Goal: Task Accomplishment & Management: Use online tool/utility

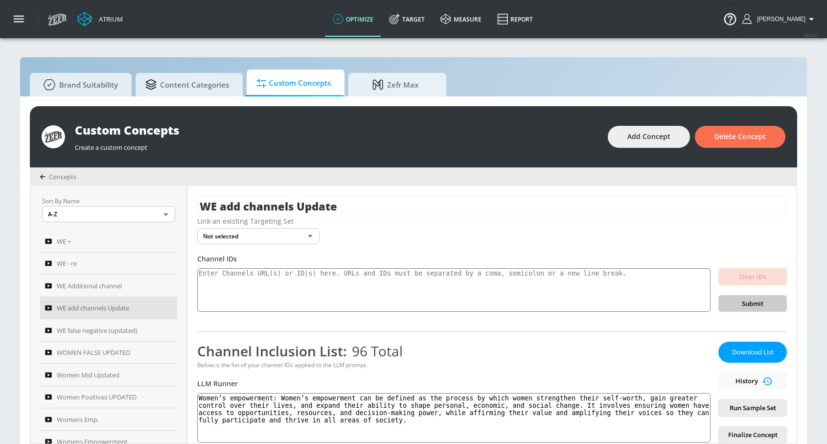
scroll to position [273, 0]
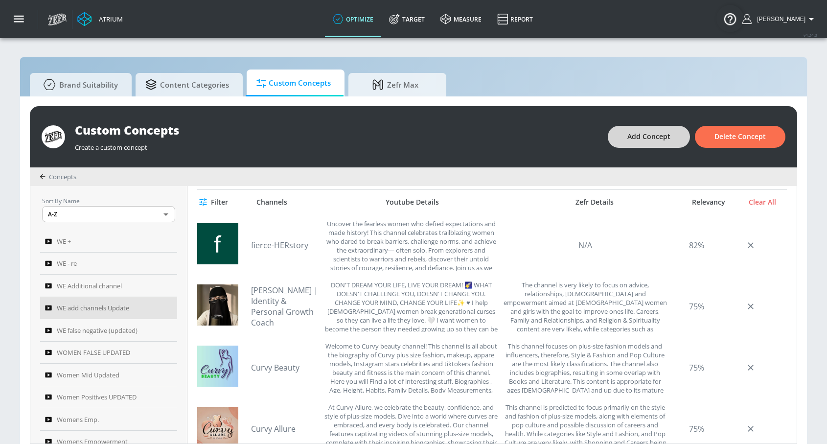
click at [640, 130] on button "Add Concept" at bounding box center [649, 137] width 82 height 22
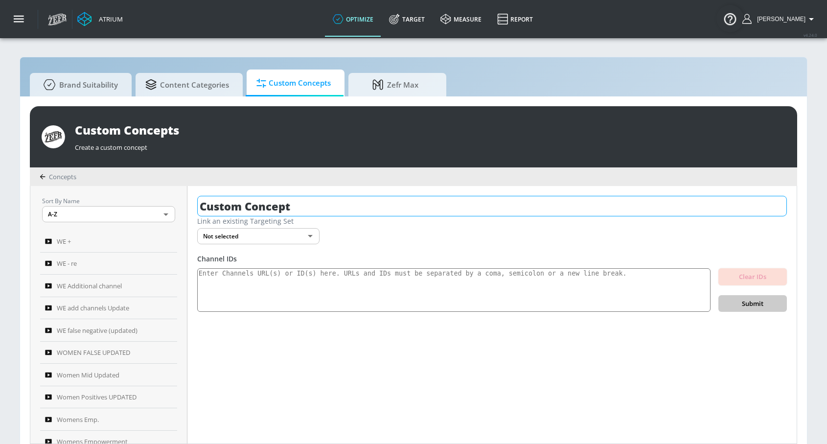
click at [258, 201] on input "Custom Concept" at bounding box center [492, 206] width 590 height 21
click at [258, 200] on input "Custom Concept" at bounding box center [492, 206] width 590 height 21
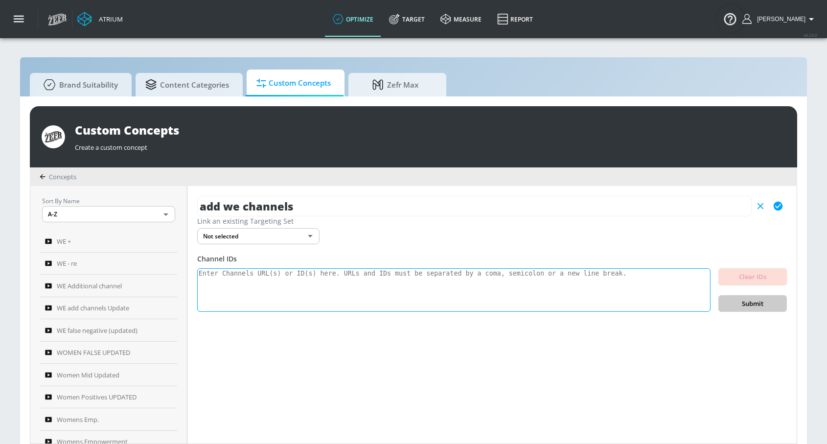
type input "add we channels"
click at [325, 297] on textarea at bounding box center [453, 290] width 513 height 44
click at [781, 208] on icon "button" at bounding box center [778, 206] width 9 height 9
click at [350, 296] on textarea at bounding box center [453, 290] width 513 height 44
paste textarea "UC1Wnm_QnblVCtiOqiLX_ArA UC5GgoJKht0Z50Z_rsIHAKAg UCUymRRFsHWqXaBLFN8jkxxA UCl7…"
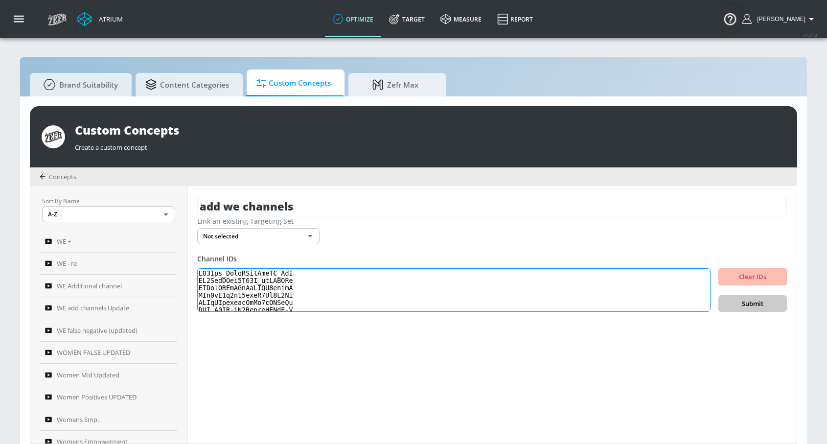
scroll to position [679, 0]
type textarea "UC1Wnm_QnblVCtiOqiLX_ArA UC5GgoJKht0Z50Z_rsIHAKAg UCUymRRFsHWqXaBLFN8jkxxA UCl7…"
click at [753, 303] on span "Submit" at bounding box center [752, 303] width 53 height 11
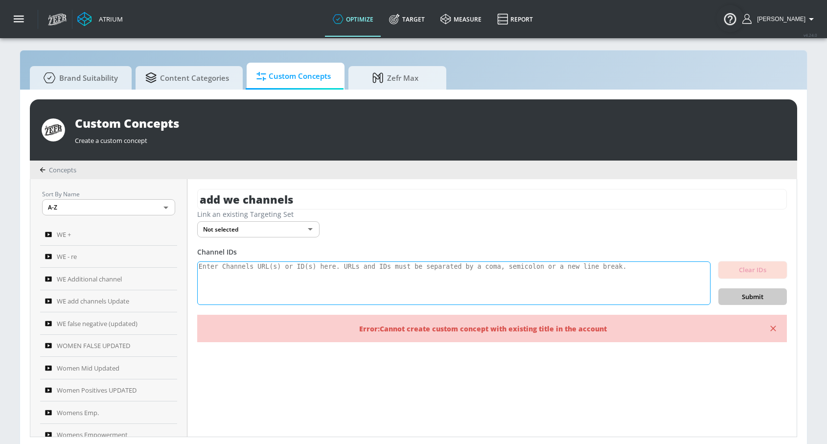
scroll to position [10, 0]
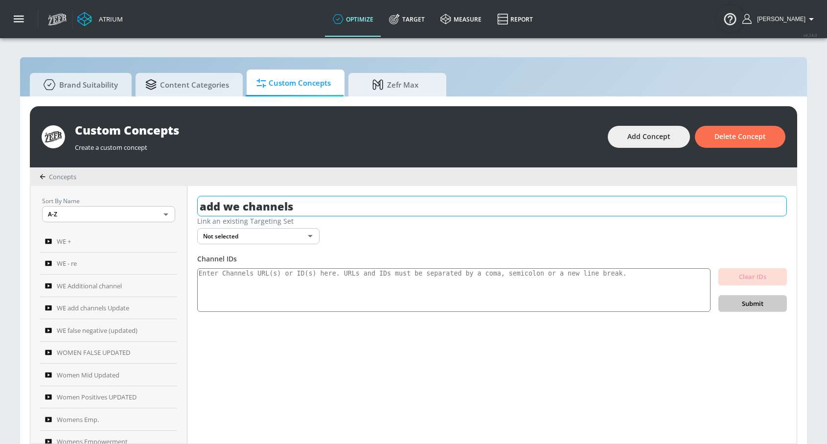
click at [359, 206] on input "add we channels" at bounding box center [492, 206] width 590 height 21
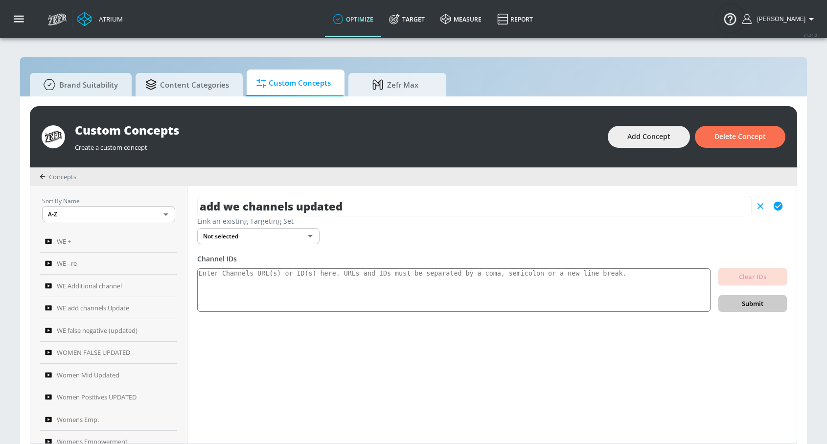
type input "add we channels updated"
click at [779, 202] on icon "button" at bounding box center [778, 206] width 9 height 9
click at [526, 302] on textarea at bounding box center [453, 290] width 513 height 44
paste textarea "UC1Wnm_QnblVCtiOqiLX_ArA UC5GgoJKht0Z50Z_rsIHAKAg UCUymRRFsHWqXaBLFN8jkxxA UCl7…"
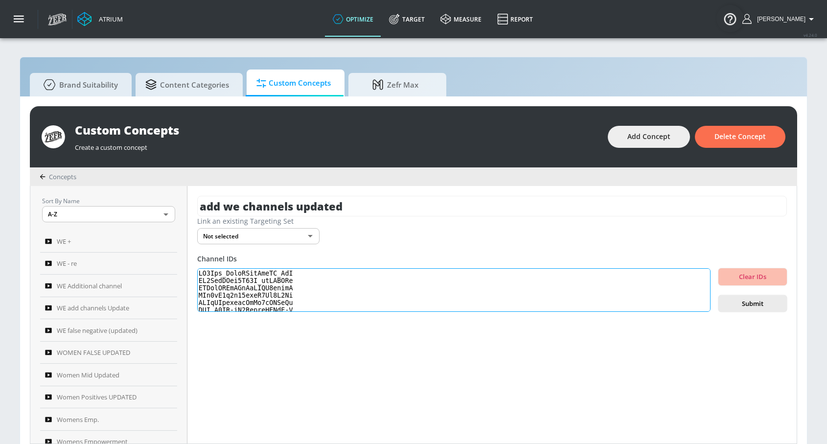
scroll to position [679, 0]
type textarea "UC1Wnm_QnblVCtiOqiLX_ArA UC5GgoJKht0Z50Z_rsIHAKAg UCUymRRFsHWqXaBLFN8jkxxA UCl7…"
click at [755, 304] on span "Submit" at bounding box center [752, 303] width 53 height 11
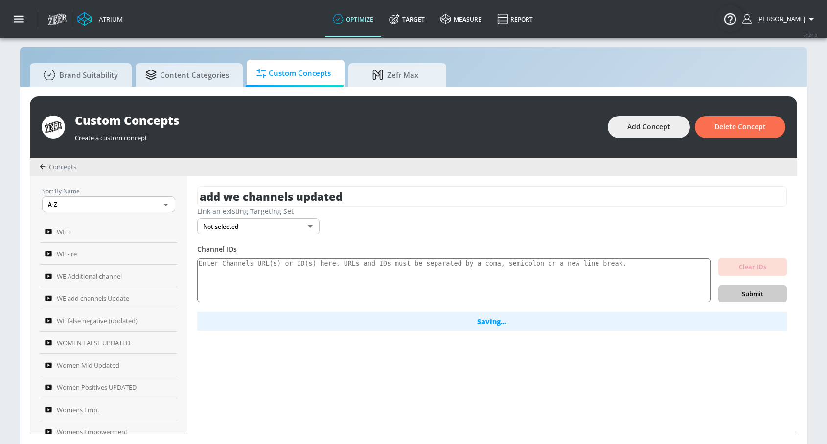
scroll to position [10, 0]
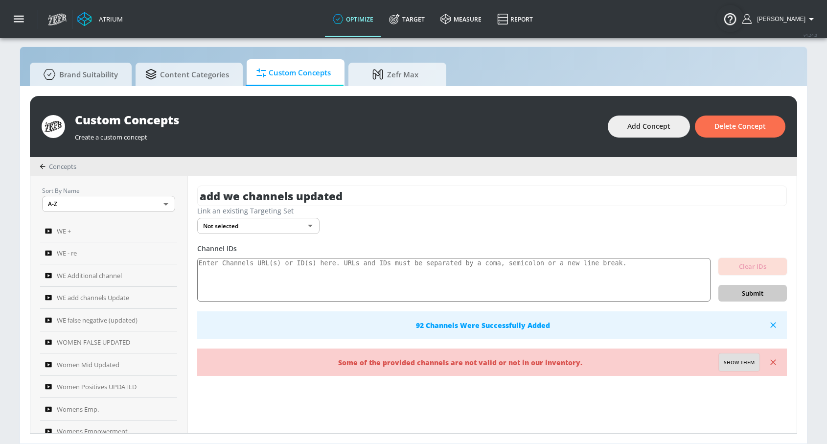
click at [726, 363] on span "Show them" at bounding box center [739, 362] width 31 height 9
type textarea "Invalid channels: UCVwnrI90fciJz0ZzFT5OClQ UC6Ri25DtHQJkMGMFlDYH5VQ UCY73WBLHga…"
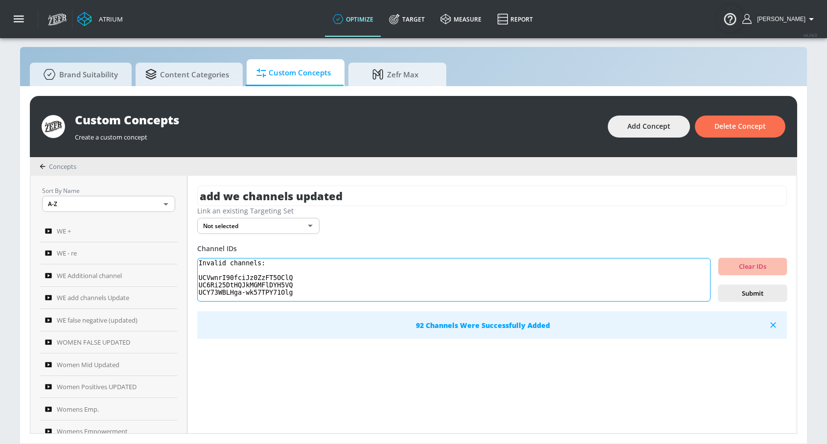
drag, startPoint x: 345, startPoint y: 296, endPoint x: 219, endPoint y: 252, distance: 133.0
click at [220, 252] on div "Channel IDs Invalid channels: UCVwnrI90fciJz0ZzFT5OClQ UC6Ri25DtHQJkMGMFlDYH5VQ…" at bounding box center [492, 291] width 590 height 95
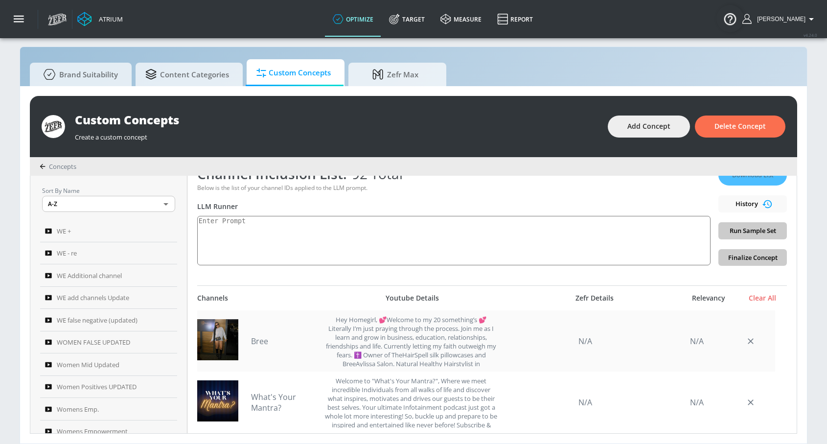
scroll to position [167, 0]
click at [363, 256] on textarea at bounding box center [453, 240] width 513 height 49
paste textarea "Women’s empowerment can be defined as the promotion of a [DEMOGRAPHIC_DATA]’s s…"
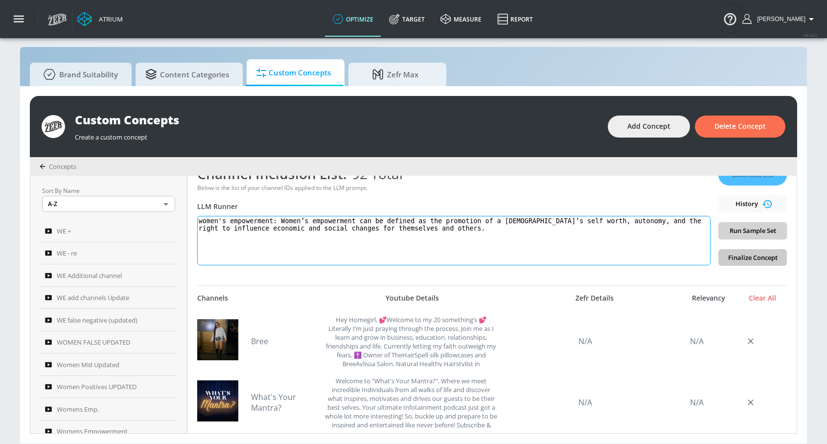
type textarea "women's empowerment: Women’s empowerment can be defined as the promotion of a […"
click at [746, 233] on span "Run Sample Set" at bounding box center [752, 230] width 53 height 11
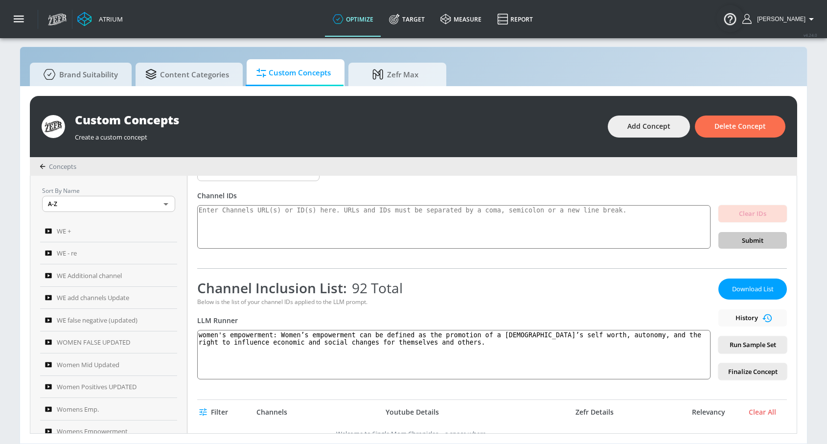
scroll to position [57, 0]
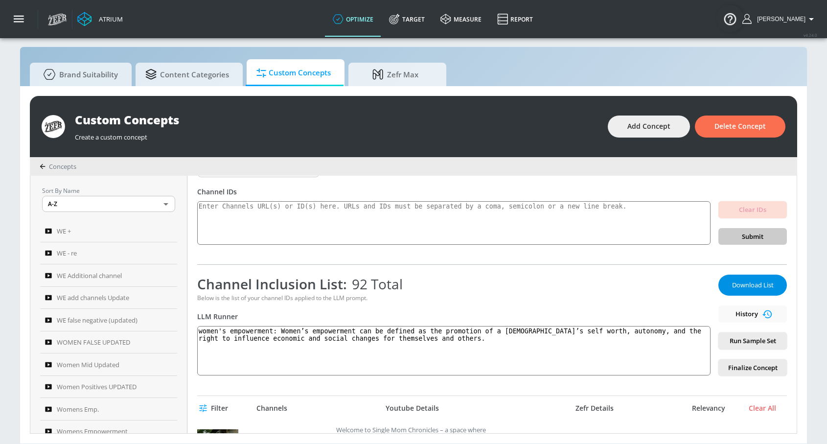
click at [749, 282] on span "Download List" at bounding box center [752, 284] width 49 height 11
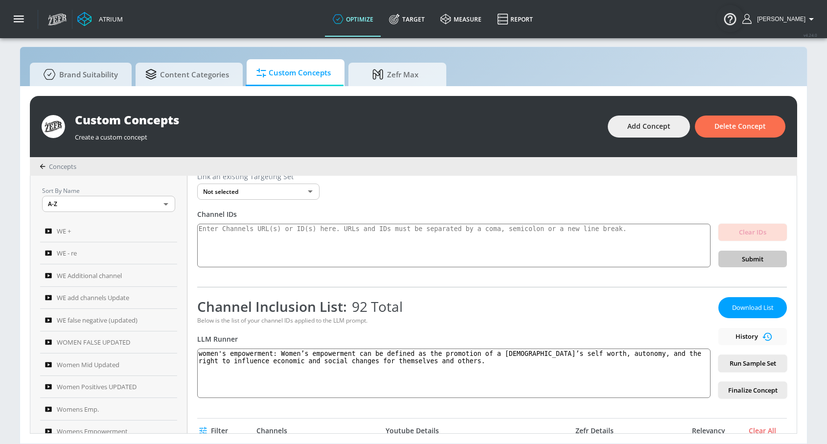
scroll to position [0, 0]
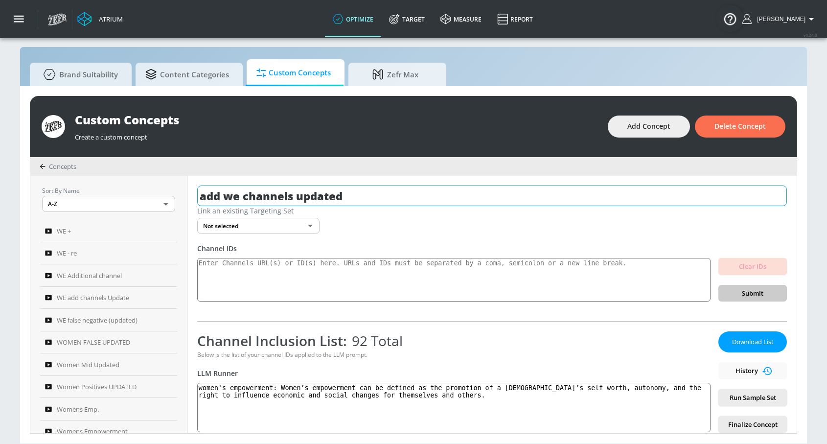
click at [298, 201] on input "add we channels updated" at bounding box center [492, 196] width 590 height 21
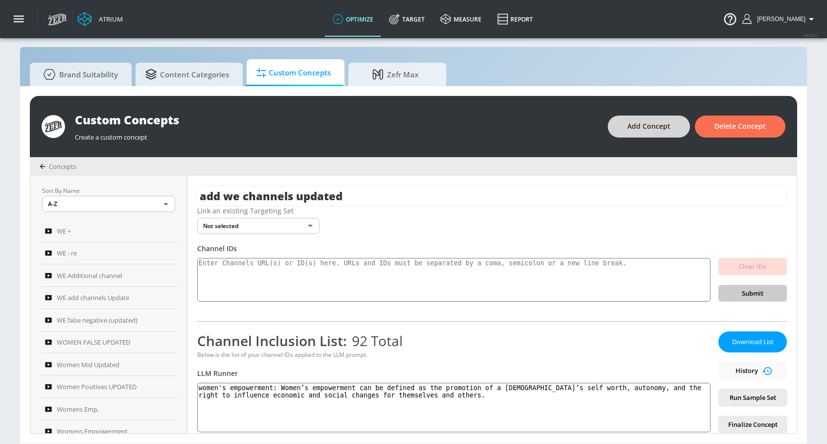
click at [645, 131] on span "Add Concept" at bounding box center [649, 126] width 43 height 12
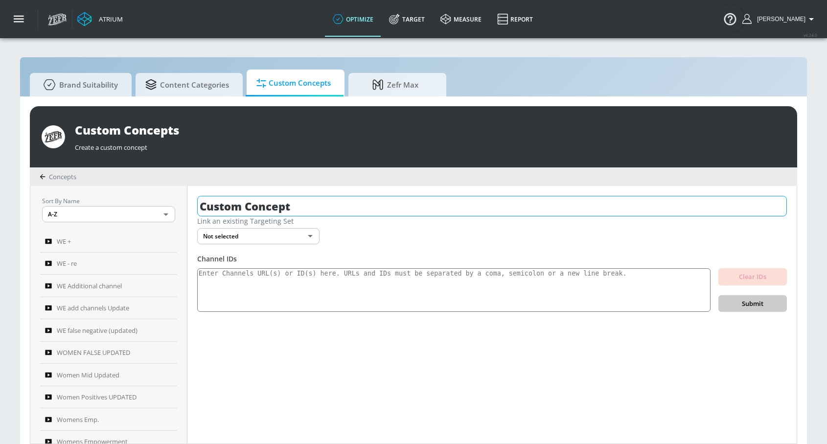
click at [284, 200] on input "Custom Concept" at bounding box center [492, 206] width 590 height 21
click at [284, 199] on input "Custom Concept" at bounding box center [492, 206] width 590 height 21
click at [283, 198] on input "Custom Concept" at bounding box center [492, 206] width 590 height 21
paste input "add we channels updated"
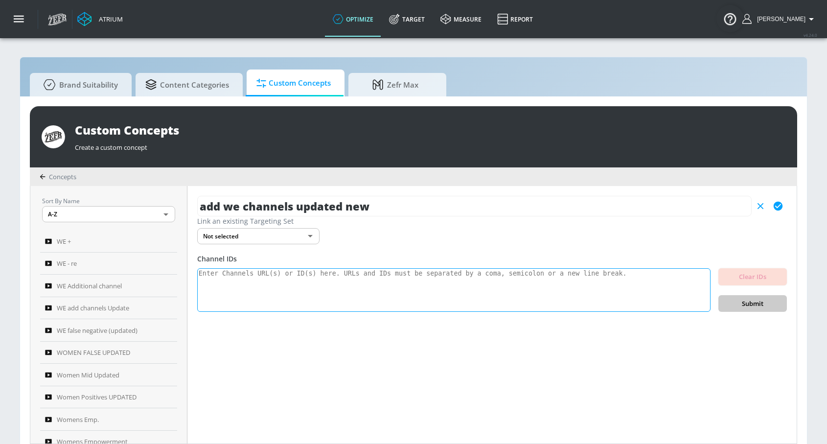
type input "add we channels updated new"
click at [422, 275] on textarea at bounding box center [453, 290] width 513 height 44
click at [779, 205] on icon "button" at bounding box center [778, 206] width 11 height 11
click at [707, 235] on div "Link an existing Targeting Set Not selected none ​" at bounding box center [492, 230] width 590 height 28
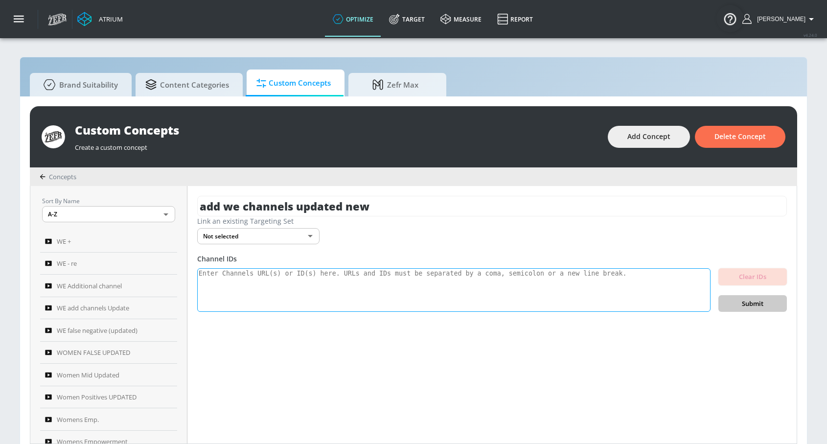
click at [488, 297] on textarea at bounding box center [453, 290] width 513 height 44
click at [353, 284] on textarea at bounding box center [453, 290] width 513 height 44
paste textarea "UCXsJYtVQL9XaKRq05sRDPoA UCH211ylxw7dzKfjVVH_91_Q UCEdcsIezZ7k9bY5OTtcD3jA UCD-…"
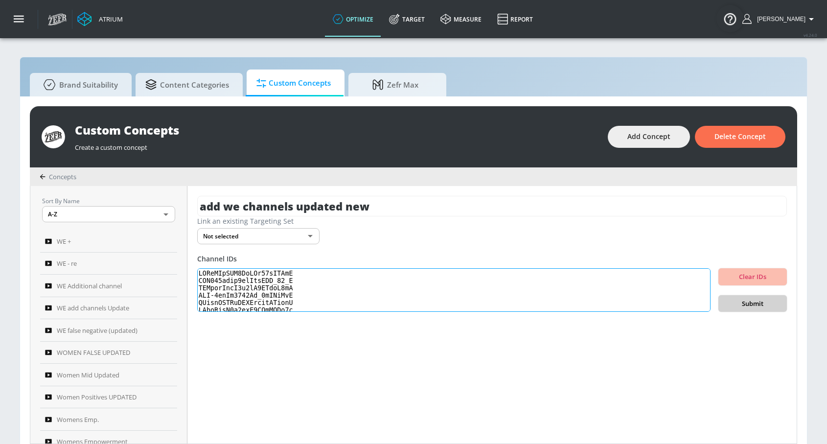
type textarea "UCXsJYtVQL9XaKRq05sRDPoA UCH211ylxw7dzKfjVVH_91_Q UCEdcsIezZ7k9bY5OTtcD3jA UCD-…"
click at [754, 304] on span "Submit" at bounding box center [752, 303] width 53 height 11
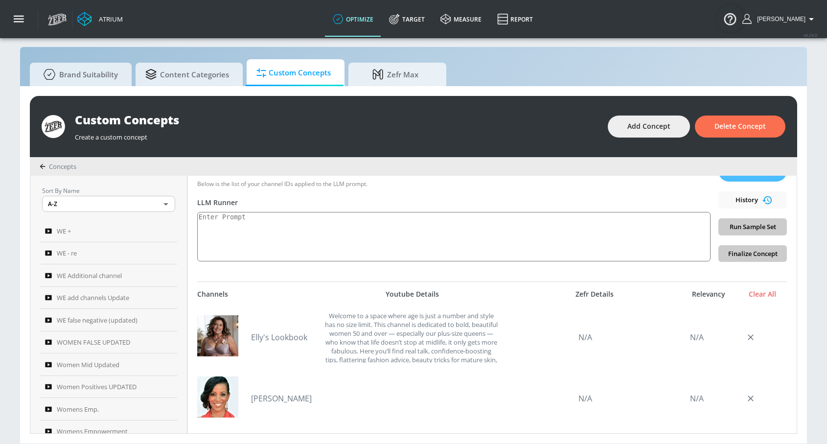
scroll to position [119, 0]
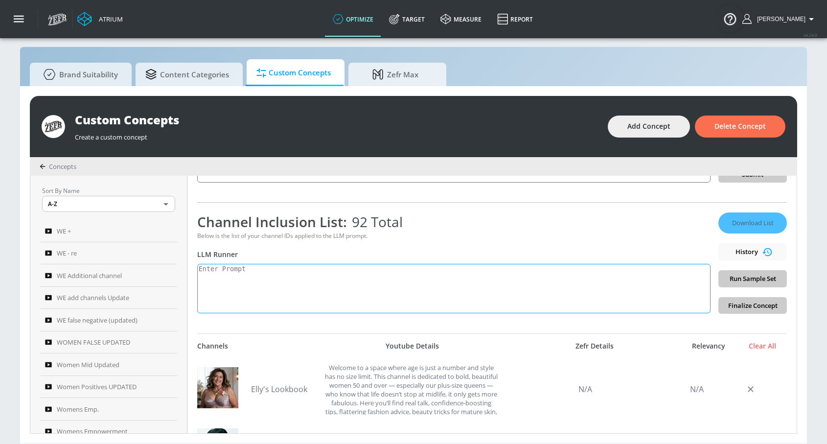
paste textarea "Women’s empowerment: Women’s empowerment can be defined as the process by which…"
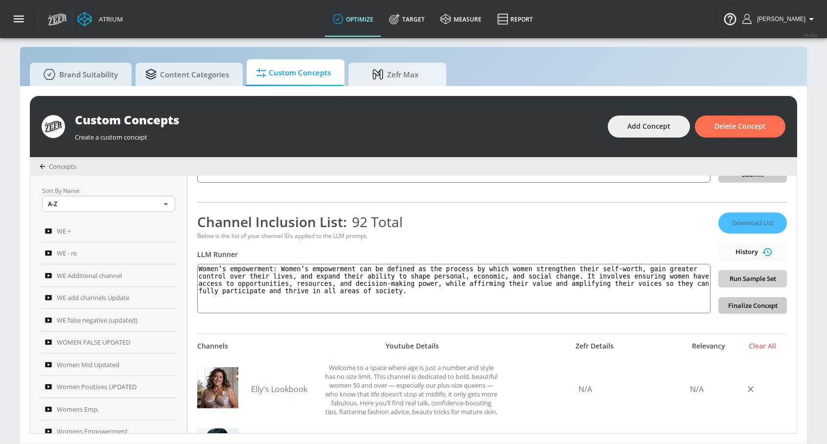
type textarea "Women’s empowerment: Women’s empowerment can be defined as the process by which…"
click at [726, 283] on span "Run Sample Set" at bounding box center [752, 278] width 53 height 11
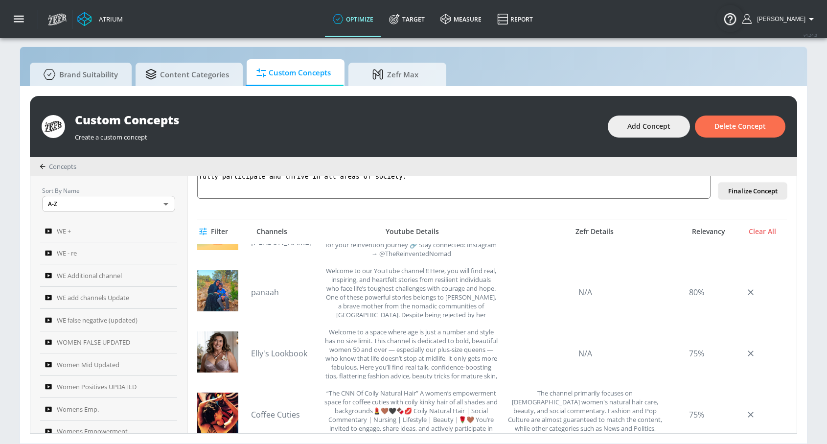
scroll to position [224, 0]
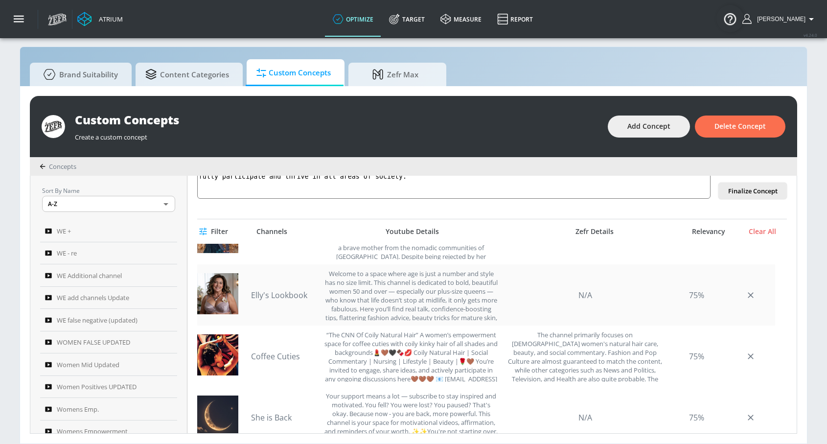
click at [265, 294] on link "Elly's Lookbook" at bounding box center [285, 295] width 69 height 11
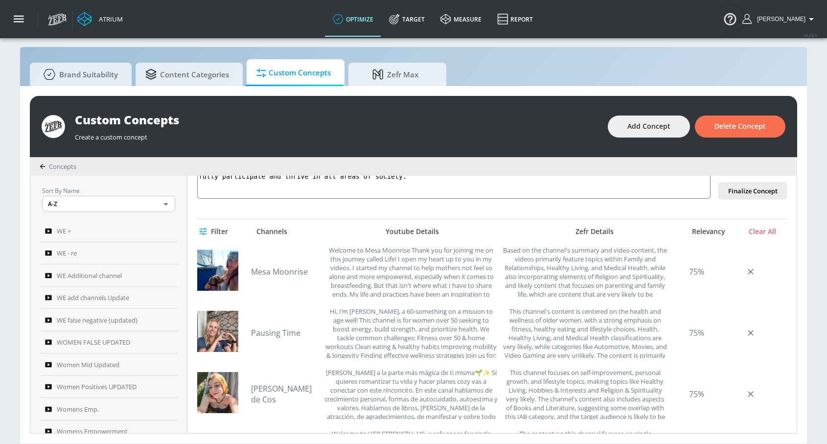
scroll to position [704, 0]
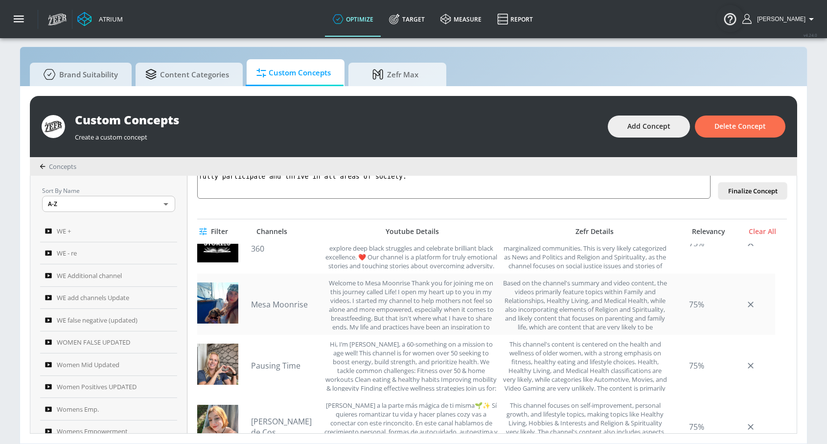
click at [265, 307] on link "Mesa Moonrise" at bounding box center [285, 304] width 69 height 11
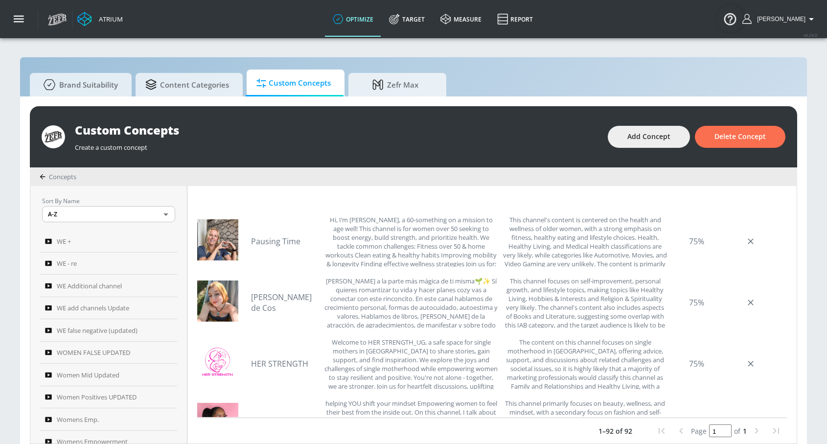
scroll to position [900, 0]
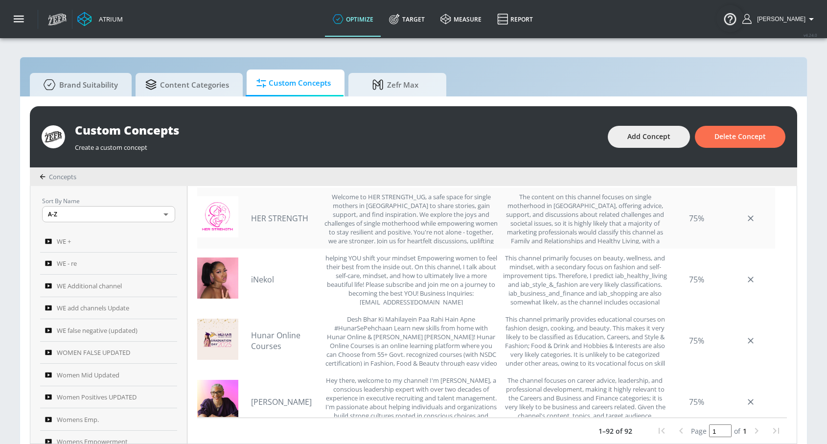
click at [272, 220] on link "HER STRENGTH" at bounding box center [285, 218] width 69 height 11
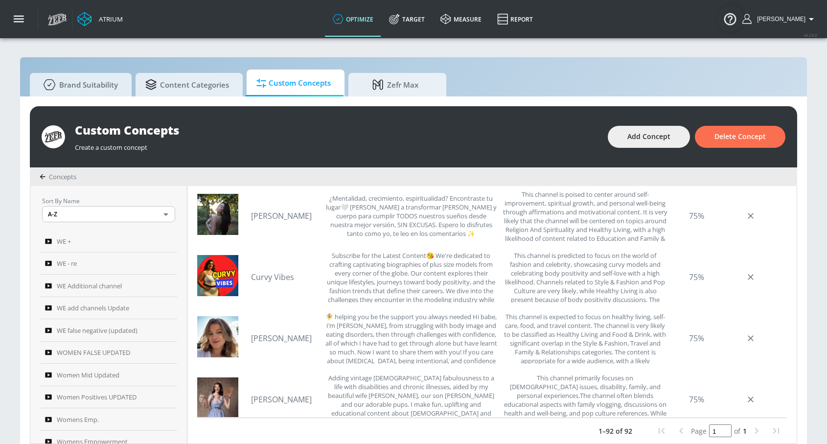
scroll to position [1457, 0]
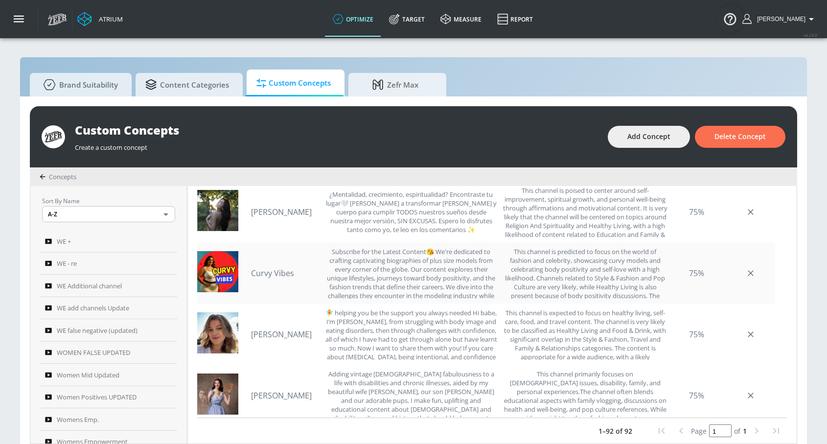
click at [263, 259] on div "Curvy Vibes Subscribe for the Latest Content😘 We're dedicated to crafting capti…" at bounding box center [374, 272] width 247 height 51
click at [256, 266] on div "Curvy Vibes Subscribe for the Latest Content😘 We're dedicated to crafting capti…" at bounding box center [486, 272] width 578 height 61
click at [271, 278] on link "Curvy Vibes" at bounding box center [285, 273] width 69 height 11
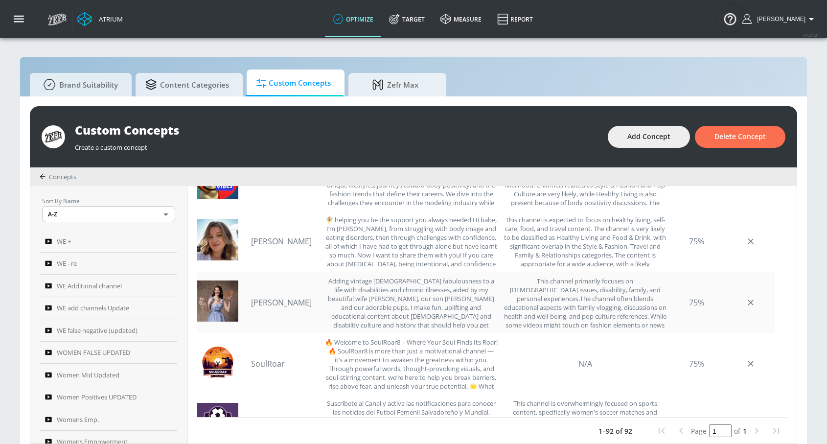
click at [287, 297] on link "[PERSON_NAME]" at bounding box center [285, 302] width 69 height 11
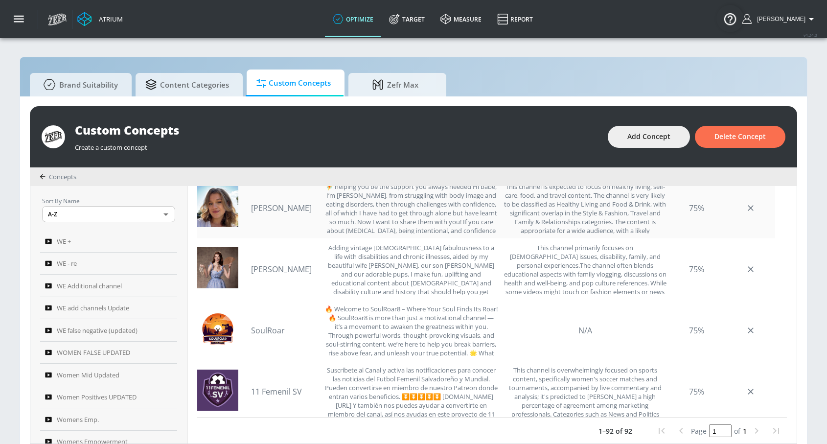
scroll to position [1607, 0]
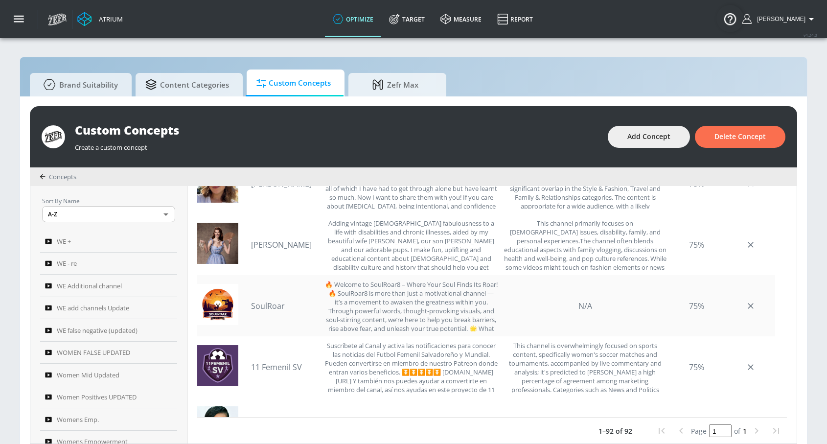
click at [264, 306] on link "SoulRoar" at bounding box center [285, 306] width 69 height 11
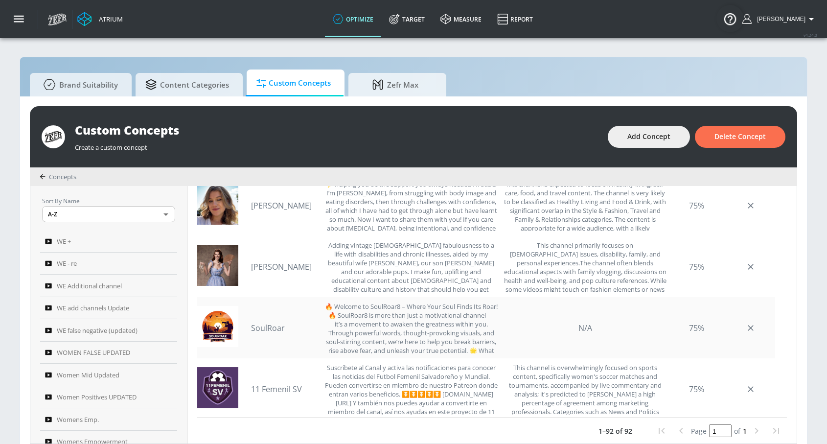
scroll to position [1582, 0]
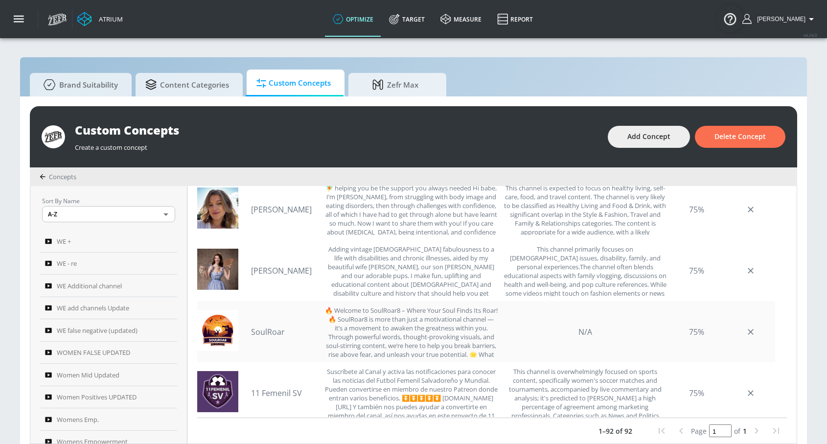
click at [273, 326] on link "SoulRoar" at bounding box center [285, 331] width 69 height 11
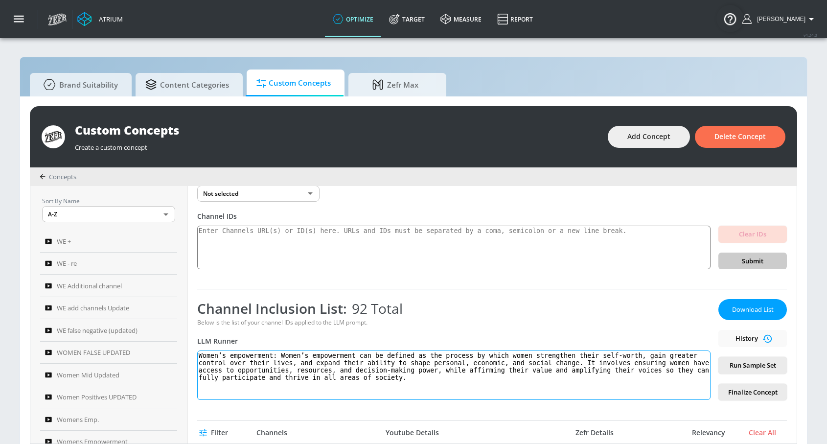
scroll to position [92, 0]
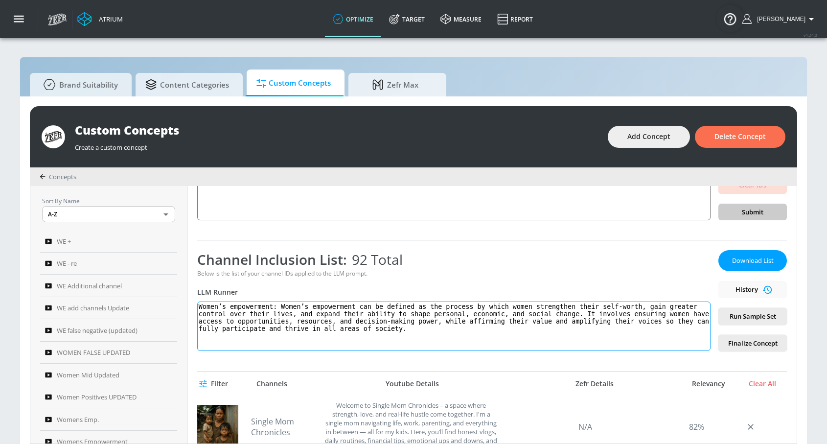
drag, startPoint x: 508, startPoint y: 330, endPoint x: 211, endPoint y: 297, distance: 298.0
click at [211, 297] on div "Channel Inclusion List: 92 Total Below is the list of your channel IDs applied …" at bounding box center [453, 300] width 513 height 101
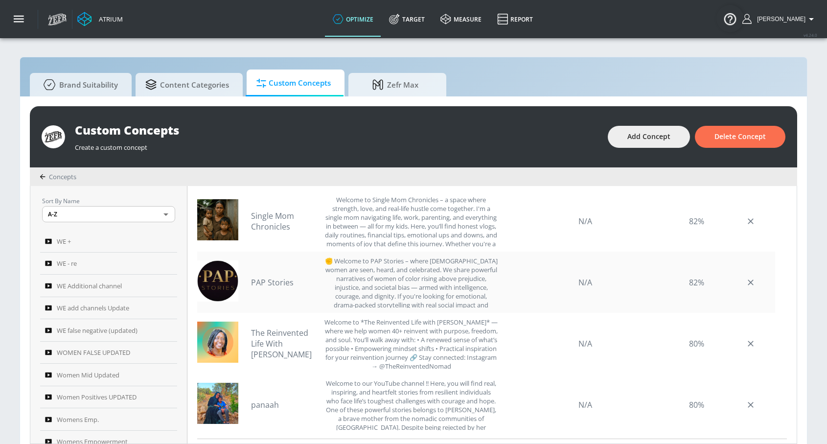
click at [238, 279] on img at bounding box center [217, 280] width 41 height 41
click at [272, 280] on link "PAP Stories" at bounding box center [285, 282] width 69 height 11
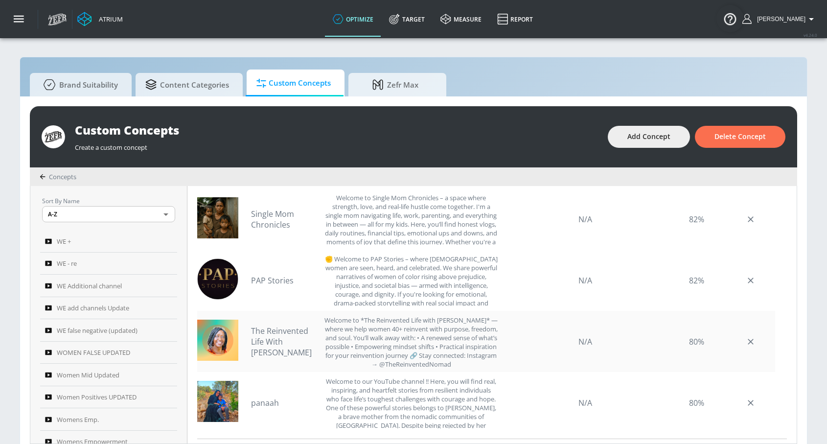
click at [286, 346] on link "The Reinvented Life With [PERSON_NAME]" at bounding box center [285, 342] width 69 height 32
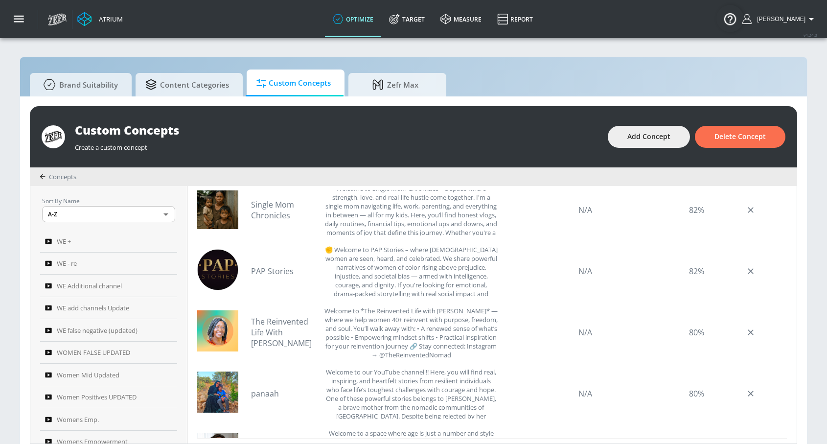
scroll to position [41, 0]
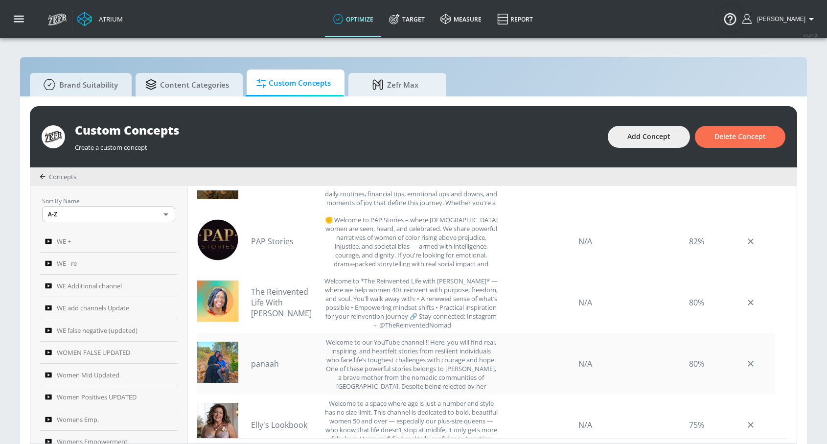
click at [271, 360] on link "panaah" at bounding box center [285, 363] width 69 height 11
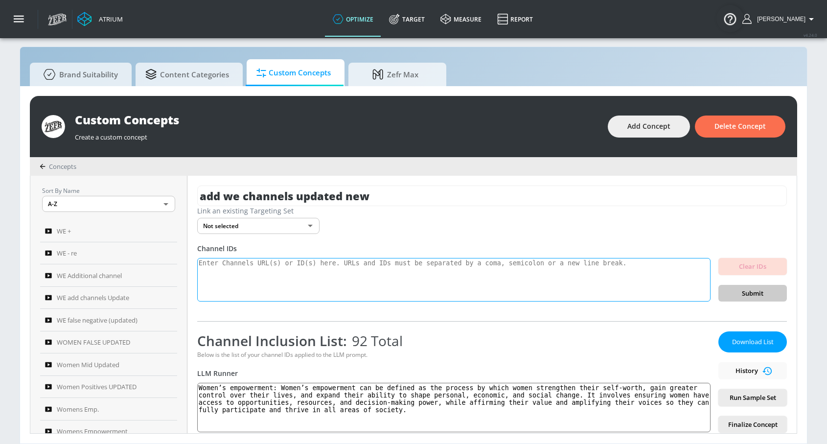
scroll to position [318, 0]
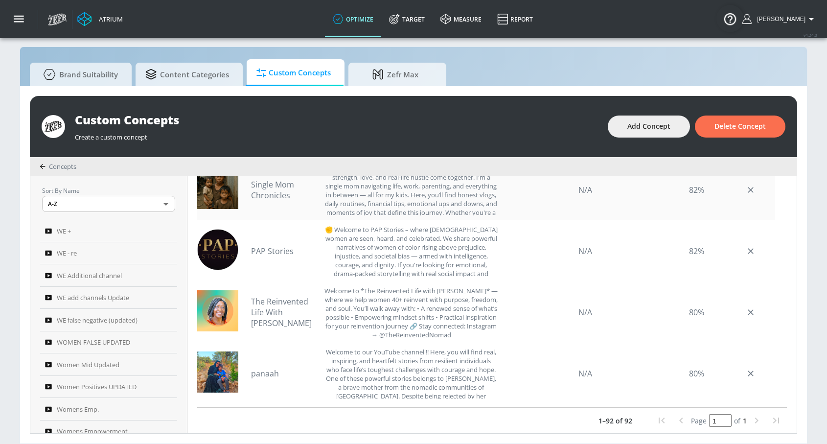
click at [278, 200] on div "Single Mom Chronicles Welcome to Single Mom Chronicles – a space where strength…" at bounding box center [374, 189] width 247 height 51
click at [279, 193] on link "Single Mom Chronicles" at bounding box center [285, 190] width 69 height 22
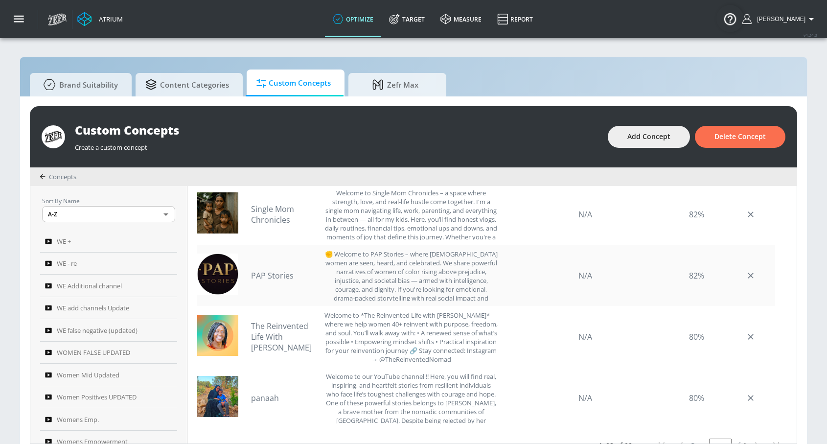
scroll to position [303, 0]
click at [273, 275] on link "PAP Stories" at bounding box center [285, 276] width 69 height 11
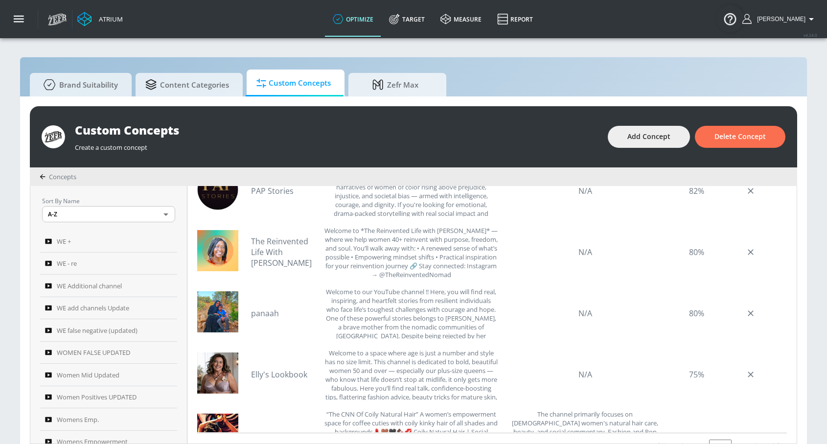
scroll to position [86, 0]
click at [282, 239] on div "The Reinvented Life With [PERSON_NAME] Welcome to *The Reinvented Life with [PE…" at bounding box center [374, 251] width 247 height 51
click at [279, 245] on link "The Reinvented Life With [PERSON_NAME]" at bounding box center [285, 251] width 69 height 32
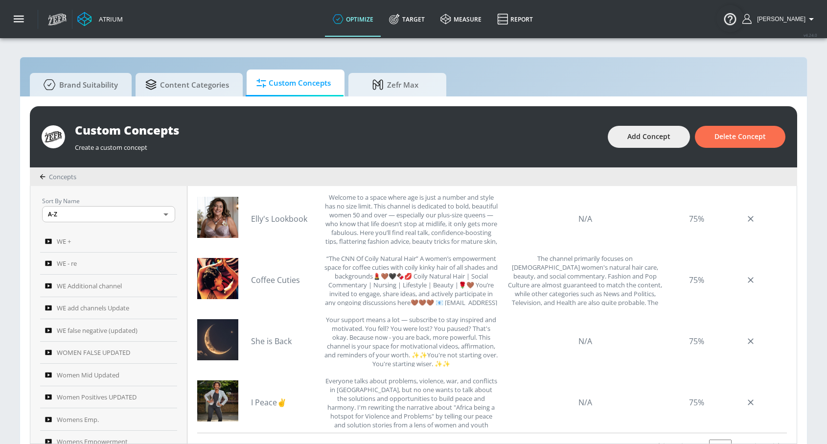
scroll to position [239, 0]
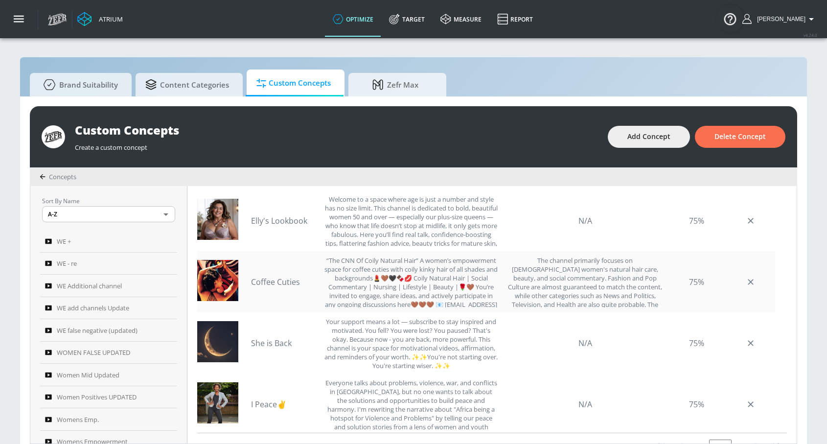
click at [288, 281] on link "Coffee Cuties" at bounding box center [285, 282] width 69 height 11
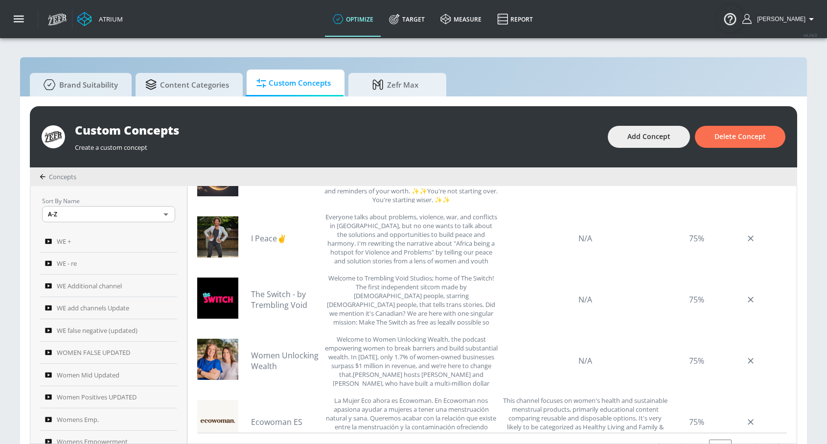
scroll to position [362, 0]
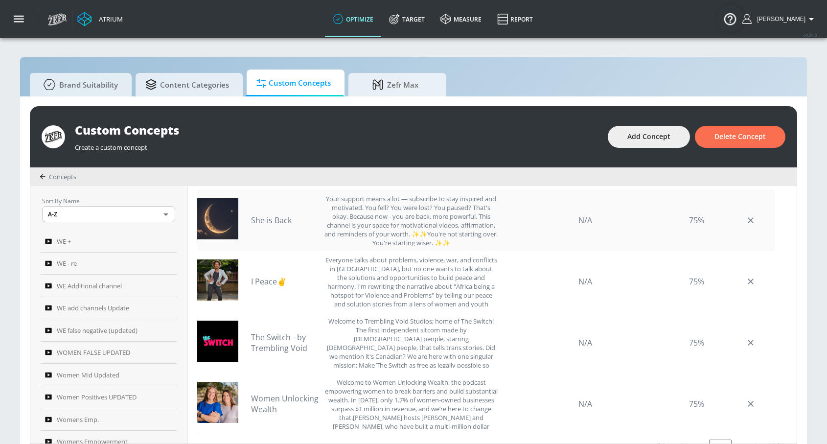
click at [283, 218] on link "She is Back" at bounding box center [285, 220] width 69 height 11
click at [279, 278] on link "I Peace✌" at bounding box center [285, 281] width 69 height 11
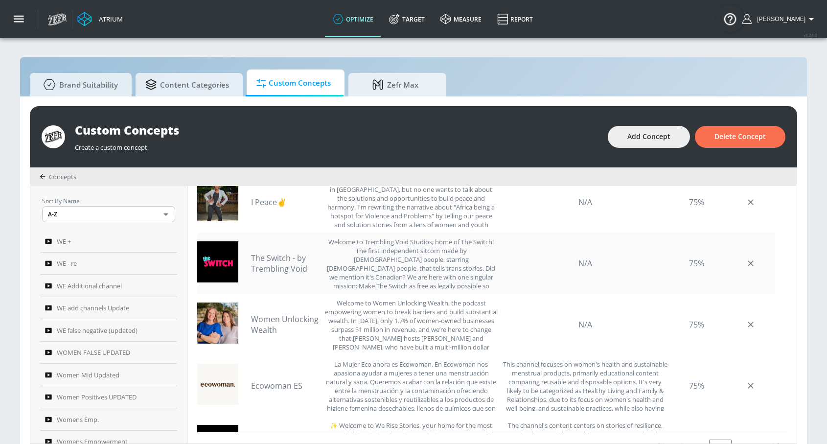
scroll to position [452, 0]
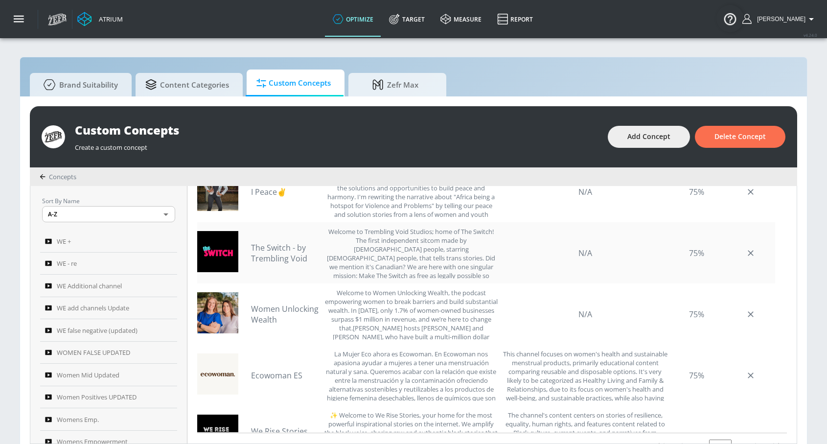
click at [283, 255] on link "The Switch - by Trembling Void" at bounding box center [285, 253] width 69 height 22
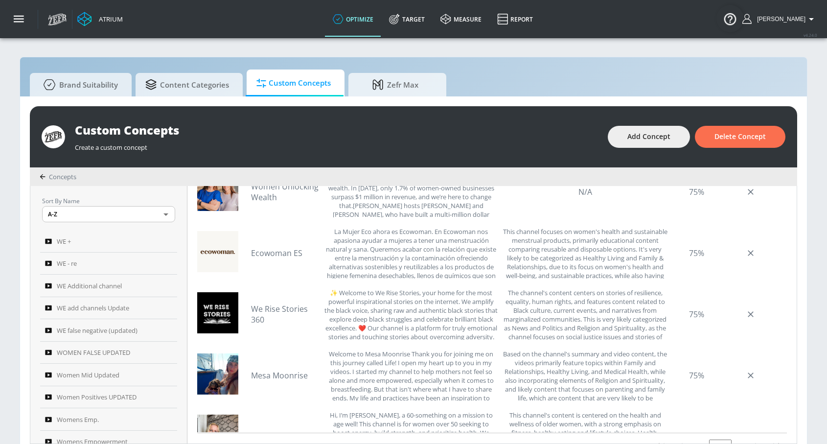
scroll to position [669, 0]
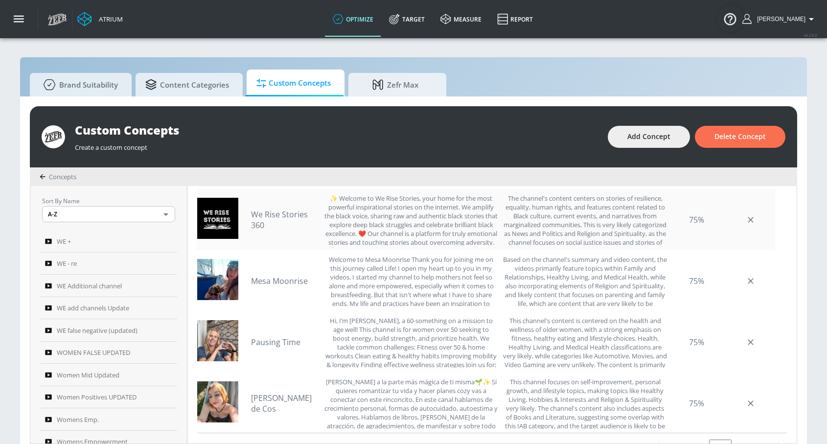
click at [272, 215] on link "We Rise Stories 360" at bounding box center [285, 220] width 69 height 22
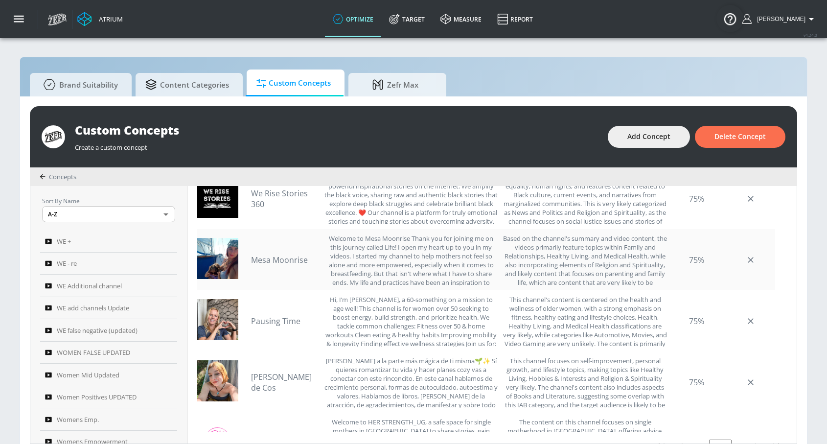
scroll to position [691, 0]
click at [274, 257] on link "Mesa Moonrise" at bounding box center [285, 259] width 69 height 11
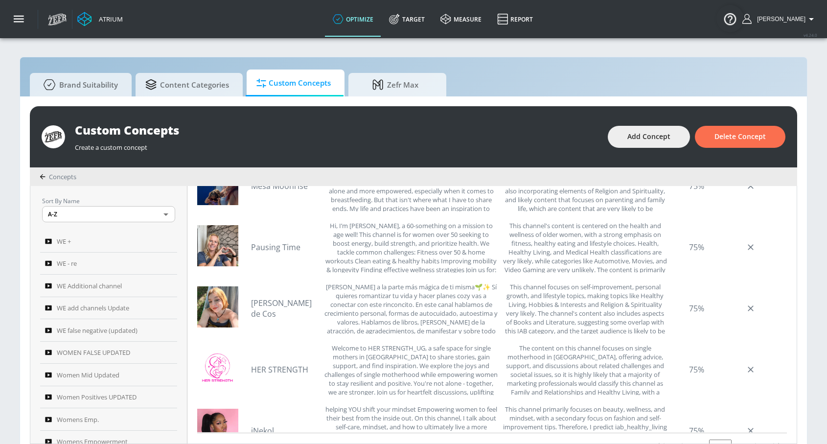
scroll to position [753, 0]
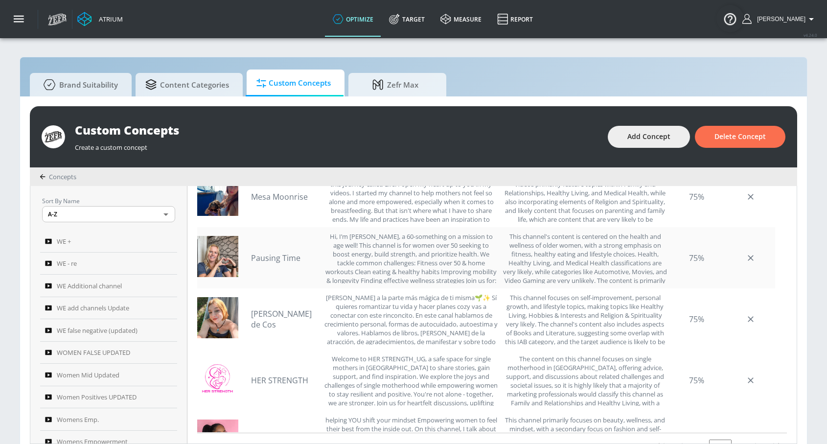
click at [282, 261] on link "Pausing Time" at bounding box center [285, 258] width 69 height 11
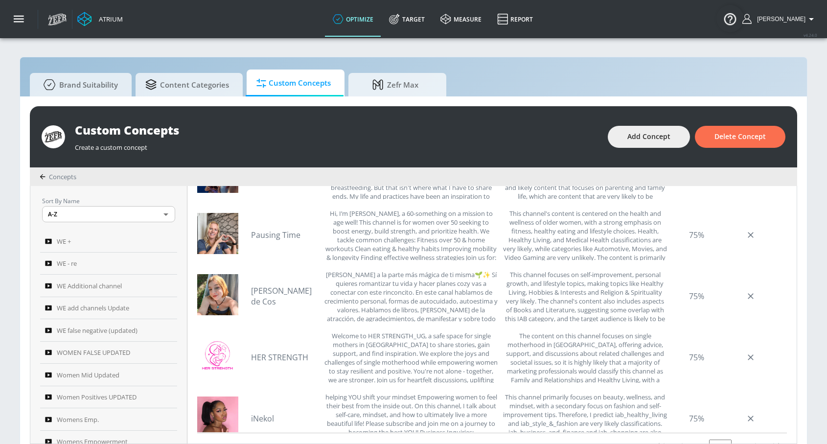
scroll to position [842, 0]
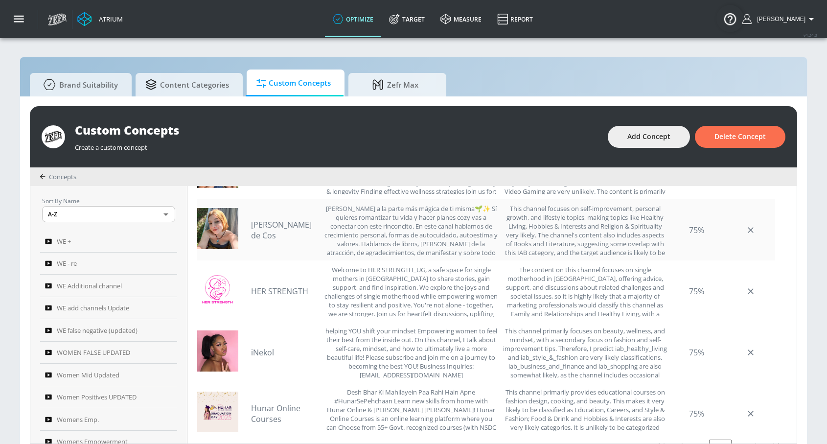
click at [278, 231] on link "[PERSON_NAME] de Cos" at bounding box center [285, 230] width 69 height 22
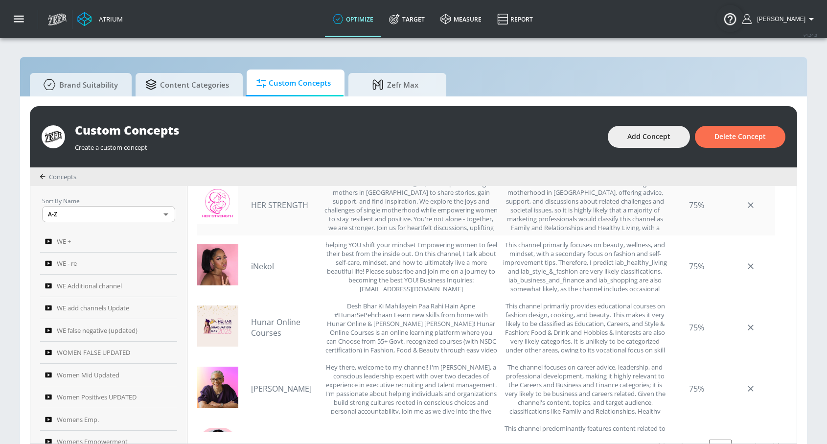
click at [302, 205] on link "HER STRENGTH" at bounding box center [285, 205] width 69 height 11
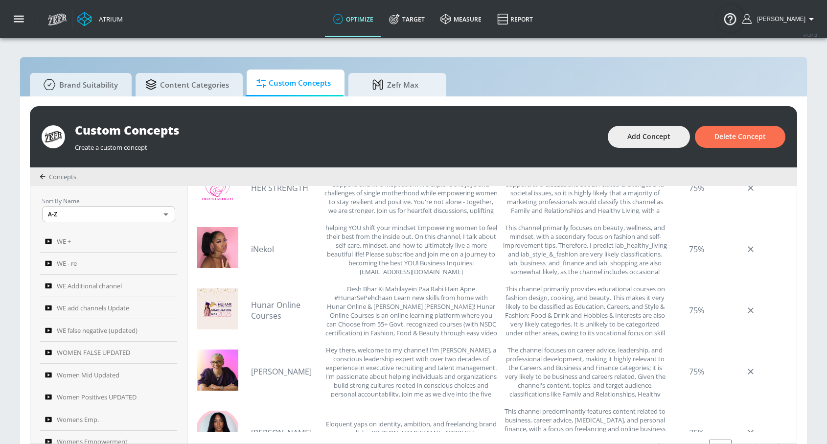
scroll to position [1003, 0]
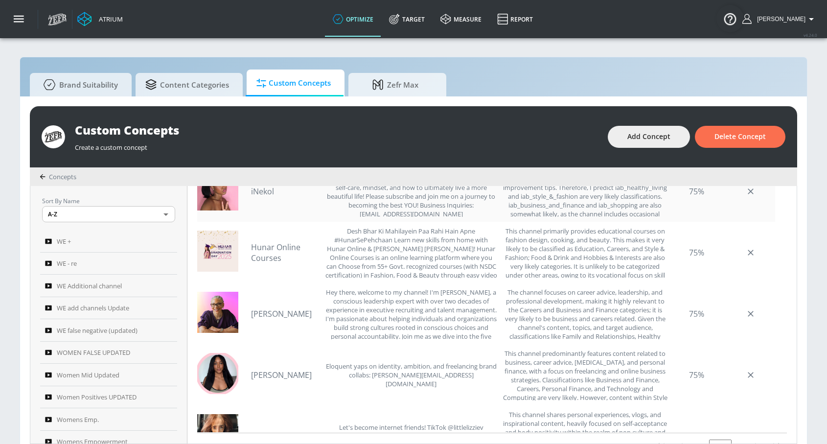
click at [273, 190] on link "iNekol" at bounding box center [285, 191] width 69 height 11
click at [268, 246] on link "Hunar Online Courses" at bounding box center [285, 253] width 69 height 22
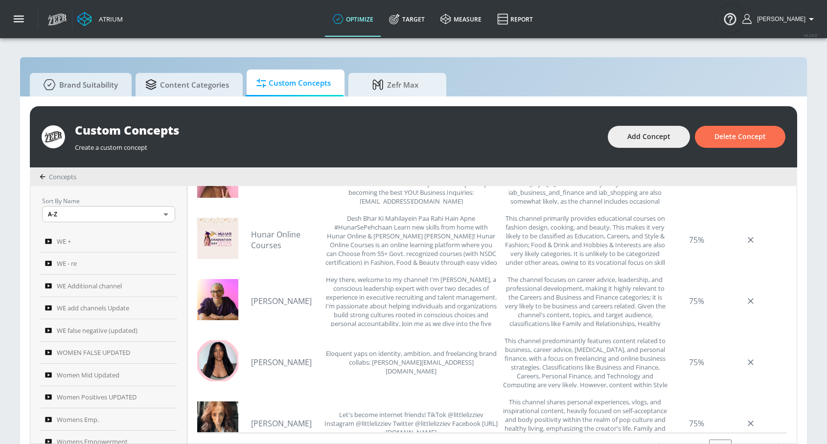
scroll to position [982, 0]
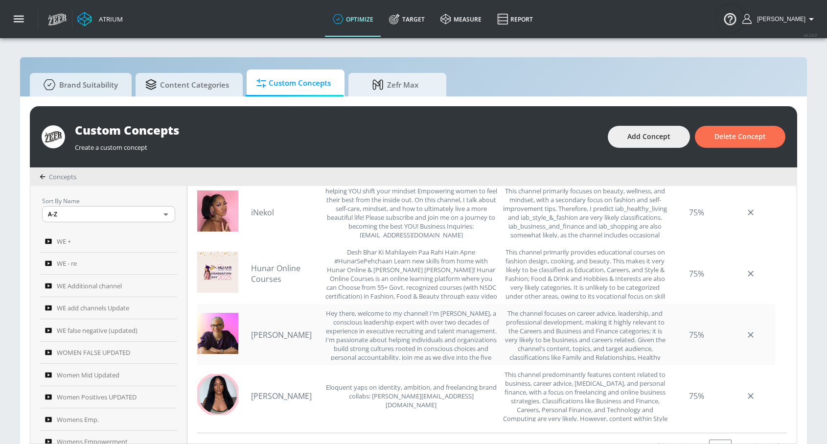
click at [285, 335] on link "[PERSON_NAME]" at bounding box center [285, 334] width 69 height 11
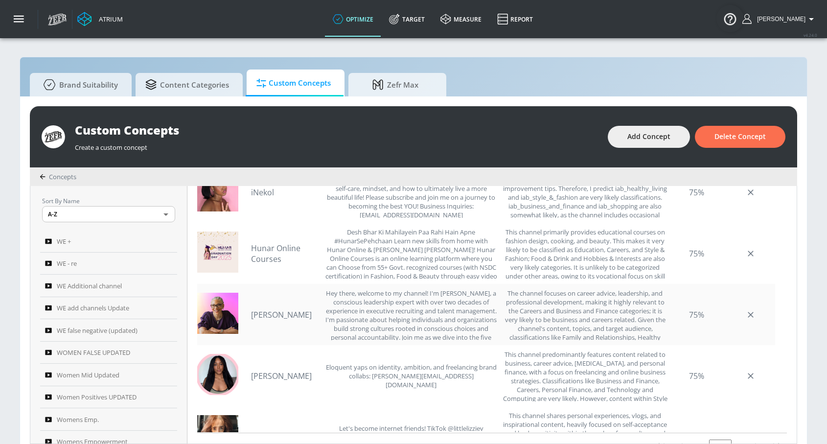
scroll to position [1084, 0]
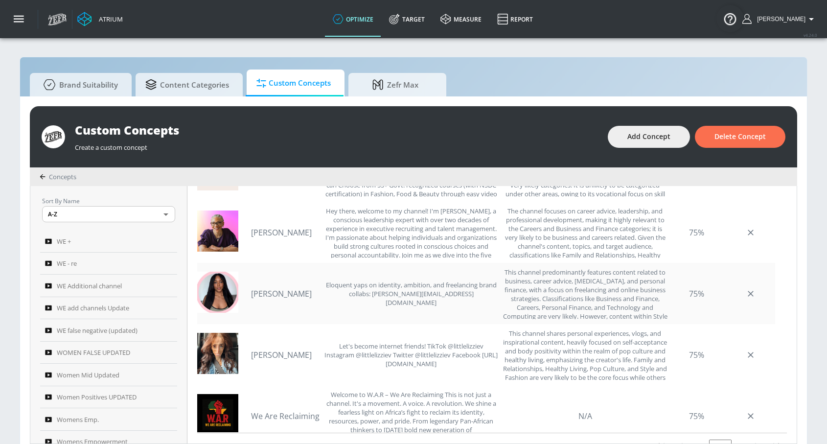
click at [257, 289] on link "[PERSON_NAME]" at bounding box center [285, 293] width 69 height 11
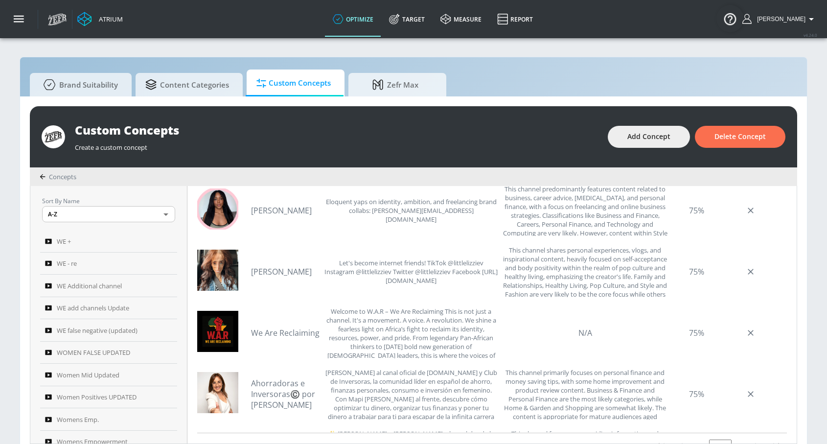
scroll to position [1168, 0]
click at [289, 331] on link "We Are Reclaiming" at bounding box center [285, 332] width 69 height 11
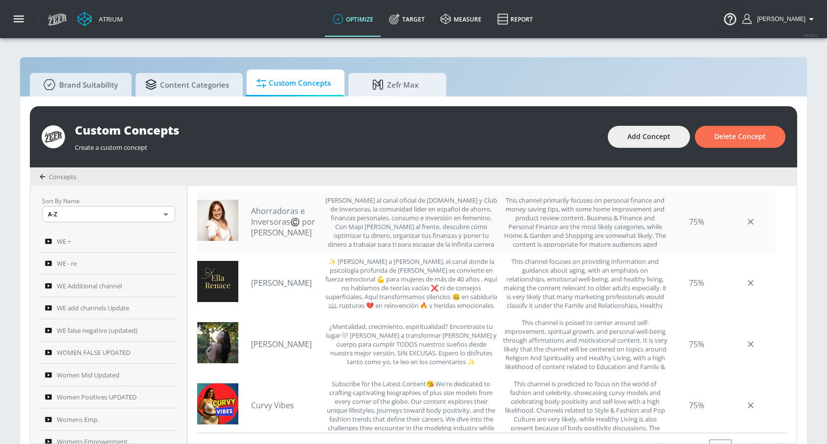
scroll to position [1348, 0]
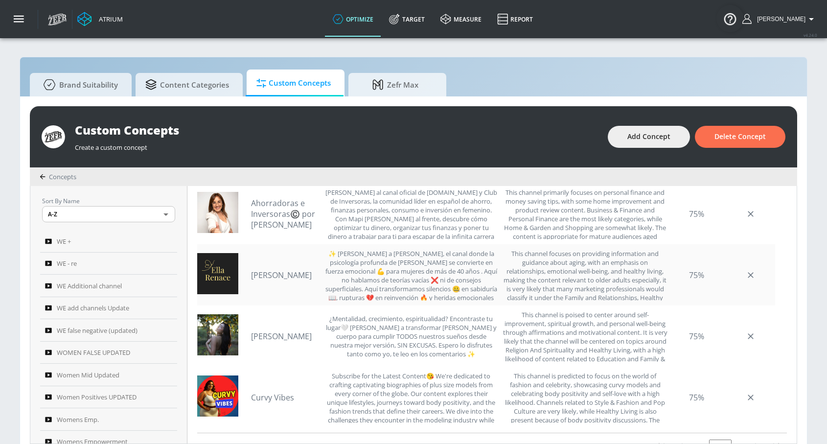
click at [279, 270] on link "[PERSON_NAME]" at bounding box center [285, 275] width 69 height 11
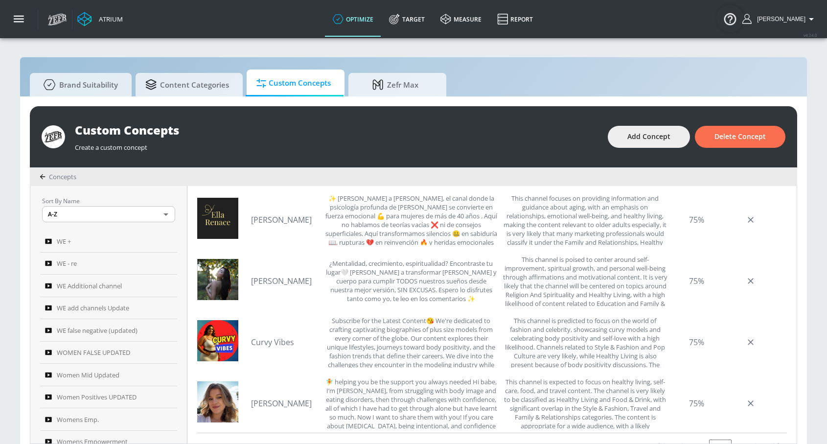
scroll to position [1451, 0]
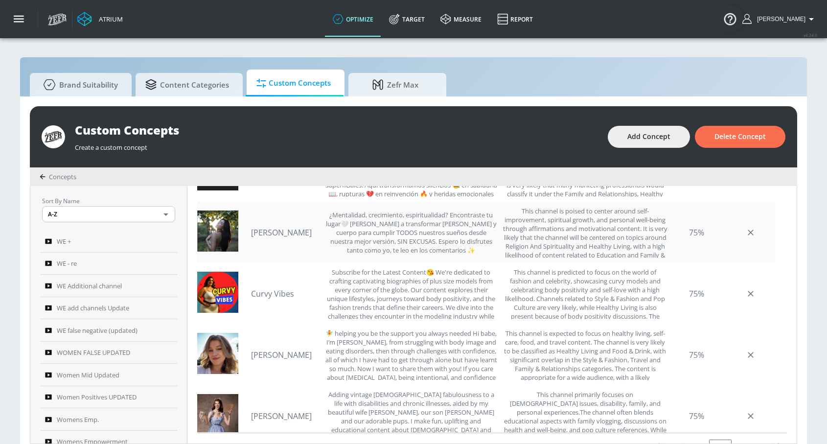
click at [295, 230] on link "[PERSON_NAME]" at bounding box center [285, 232] width 69 height 11
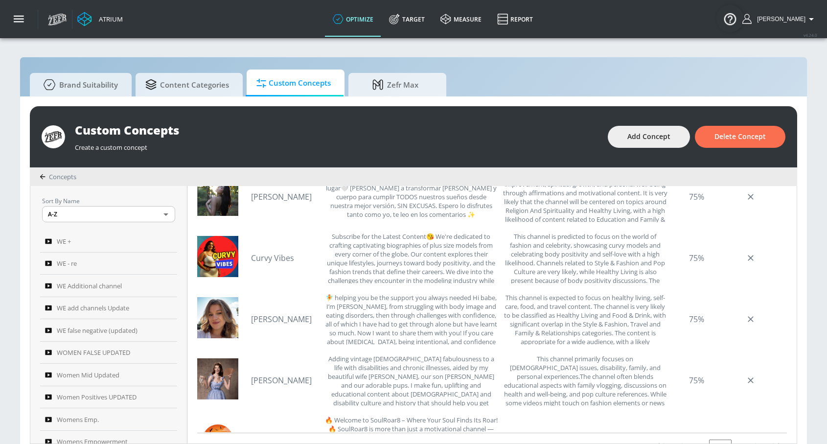
scroll to position [1542, 0]
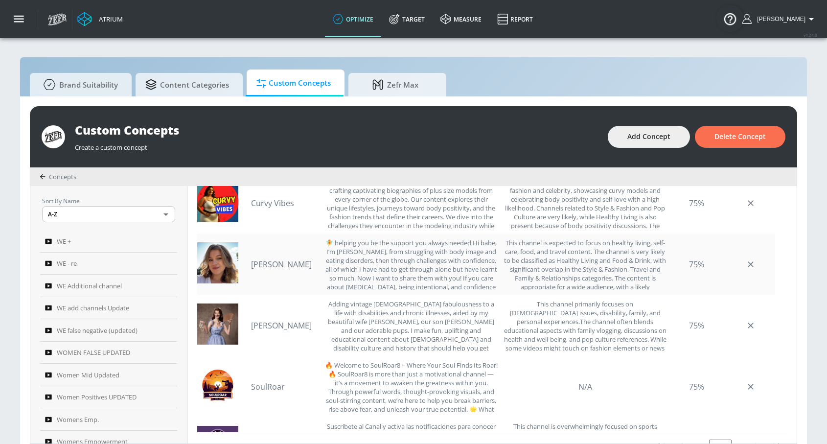
click at [284, 268] on link "[PERSON_NAME]" at bounding box center [285, 264] width 69 height 11
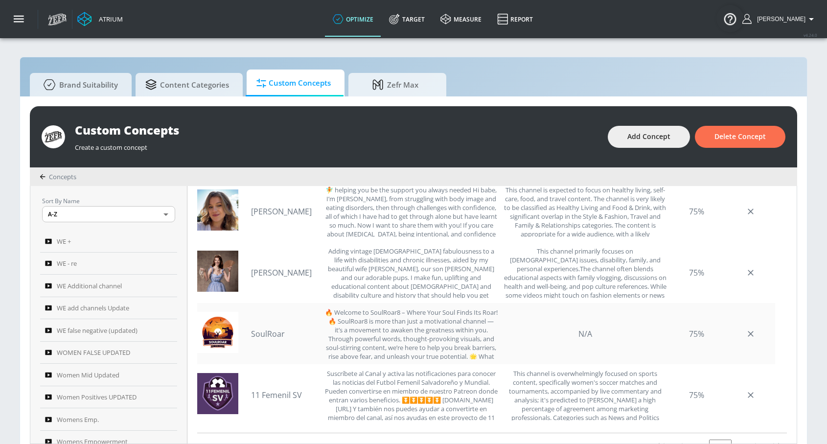
scroll to position [1597, 0]
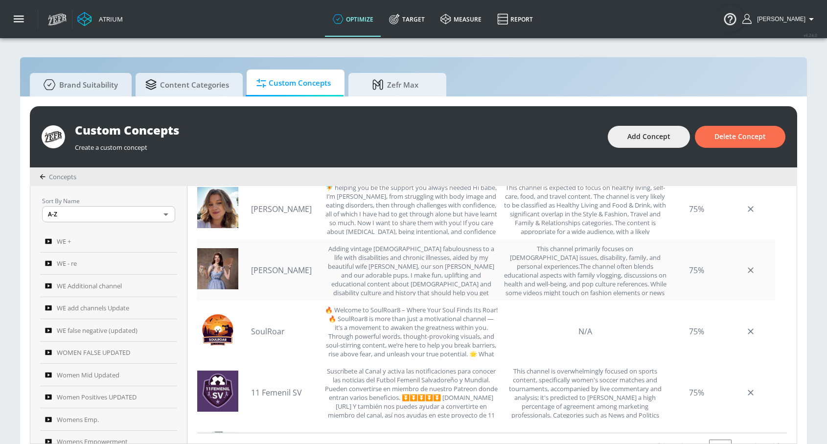
click at [274, 268] on link "[PERSON_NAME]" at bounding box center [285, 270] width 69 height 11
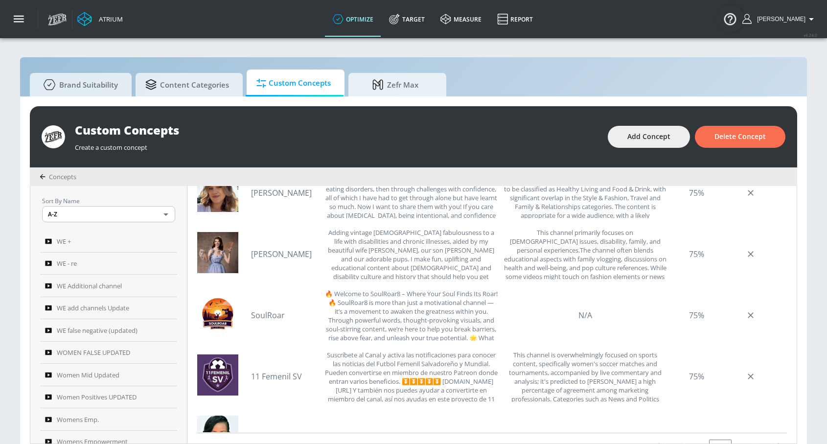
scroll to position [1615, 0]
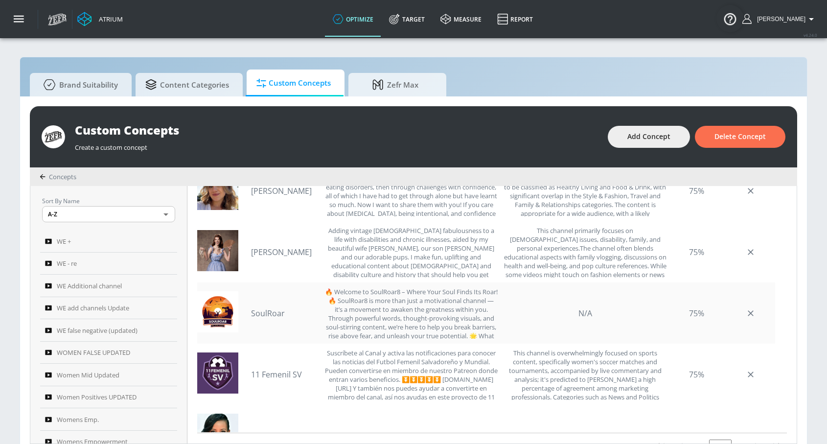
click at [279, 311] on link "SoulRoar" at bounding box center [285, 313] width 69 height 11
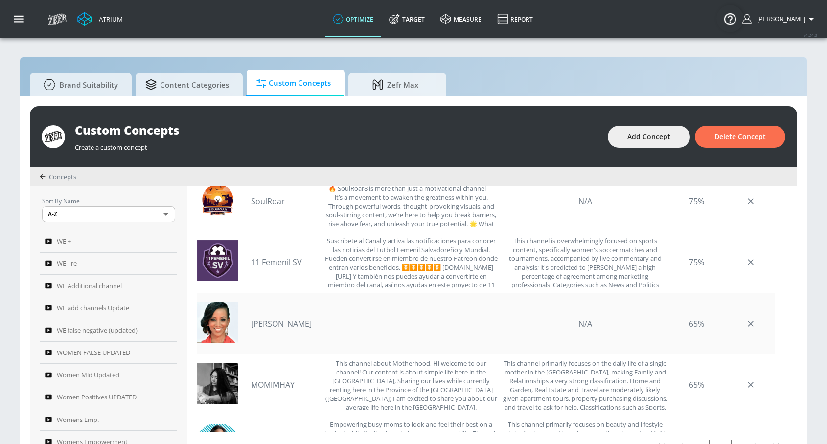
scroll to position [1728, 0]
click at [280, 383] on link "MOMIMHAY" at bounding box center [285, 384] width 69 height 11
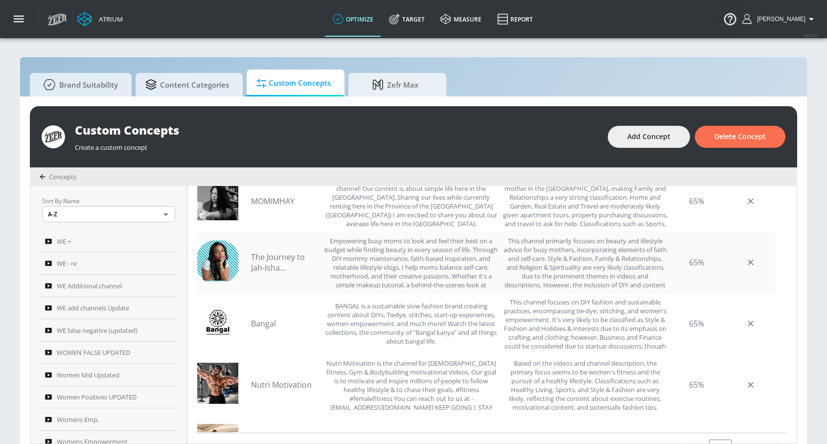
scroll to position [1912, 0]
click at [278, 259] on link "The Journey to Jah-Isha…" at bounding box center [285, 262] width 69 height 22
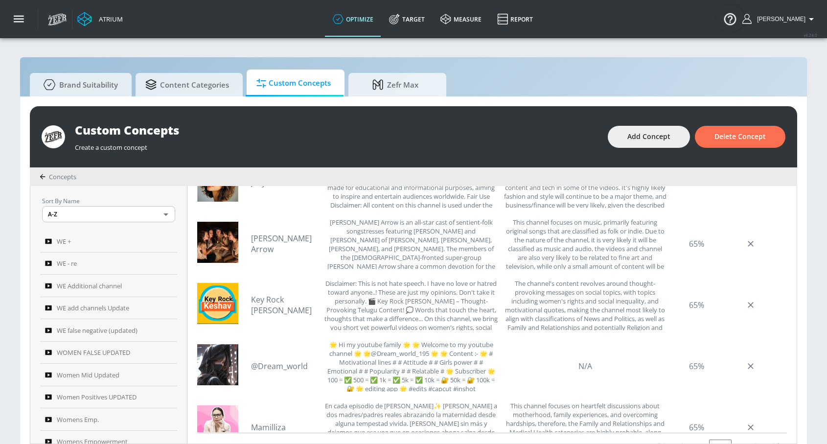
scroll to position [2349, 0]
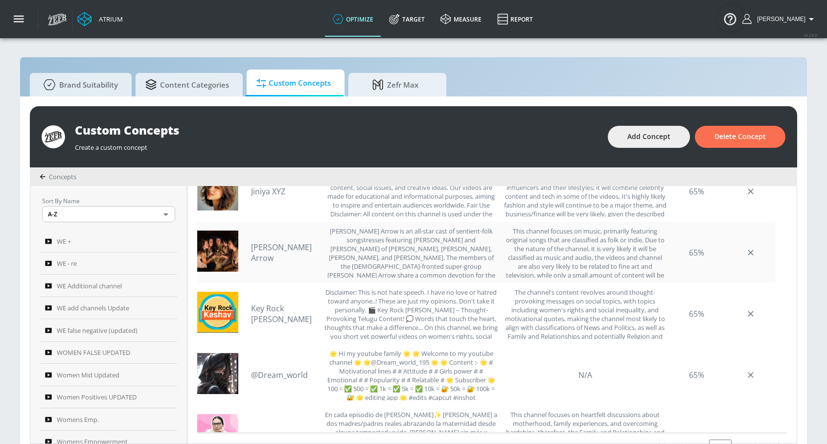
click at [267, 247] on link "[PERSON_NAME] Arrow" at bounding box center [285, 253] width 69 height 22
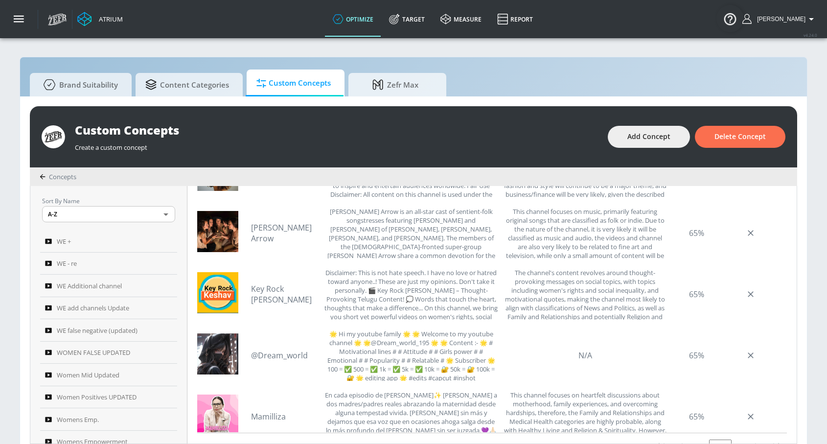
scroll to position [2564, 0]
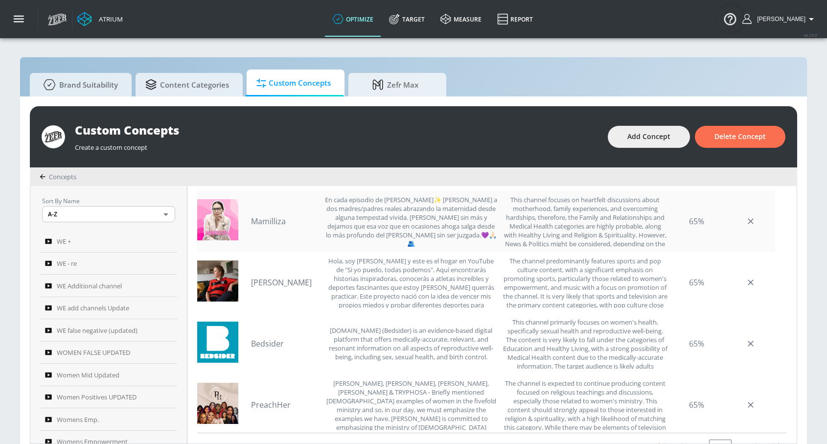
click at [263, 219] on link "Mamilliza" at bounding box center [285, 221] width 69 height 11
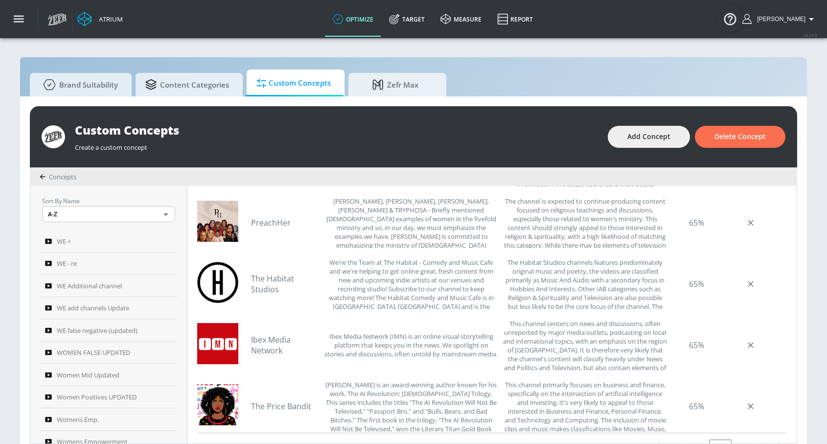
scroll to position [2755, 0]
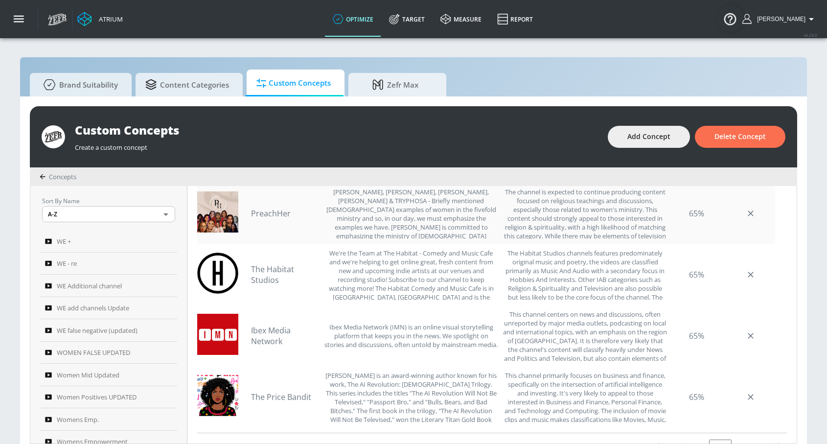
click at [276, 215] on link "PreachHer" at bounding box center [285, 213] width 69 height 11
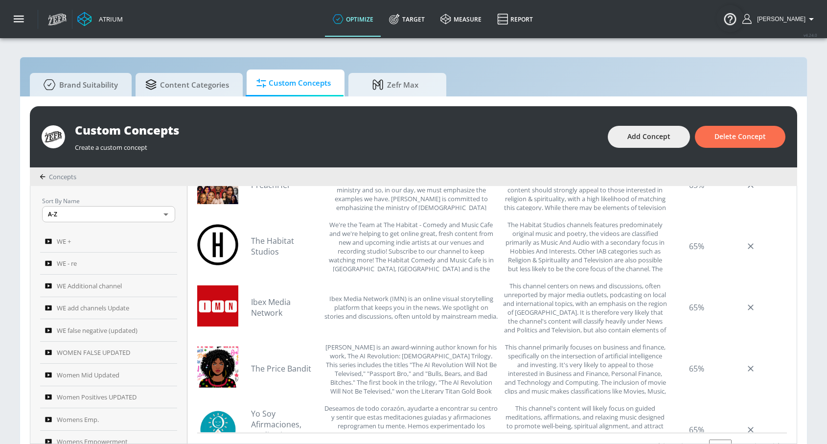
scroll to position [2896, 0]
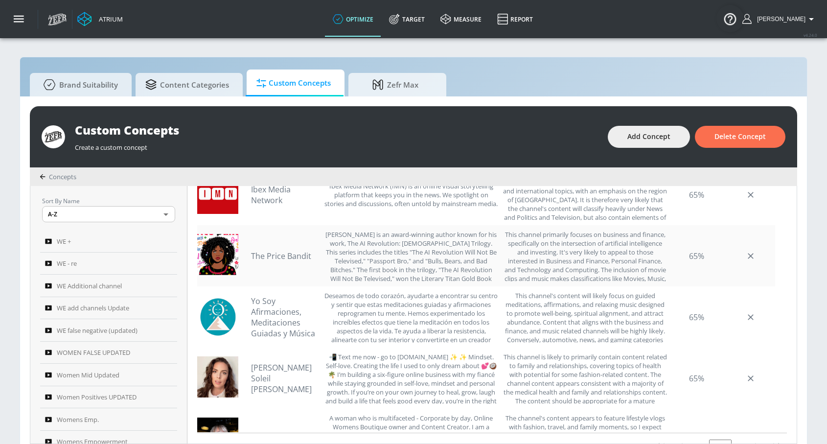
click at [255, 255] on link "The Price Bandit" at bounding box center [285, 256] width 69 height 11
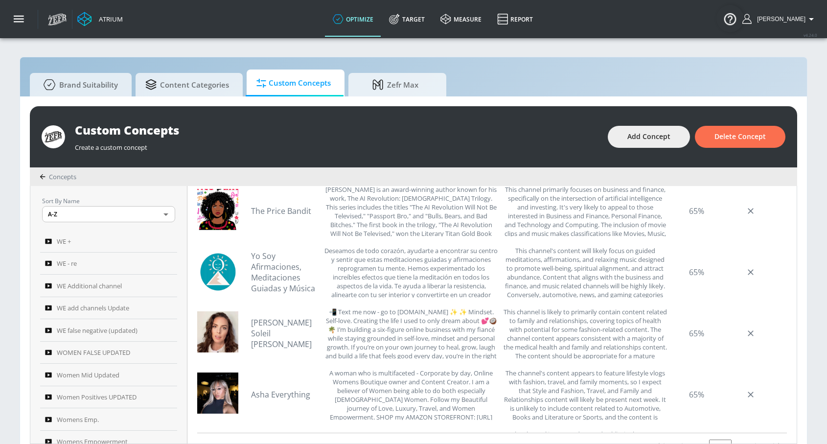
scroll to position [2958, 0]
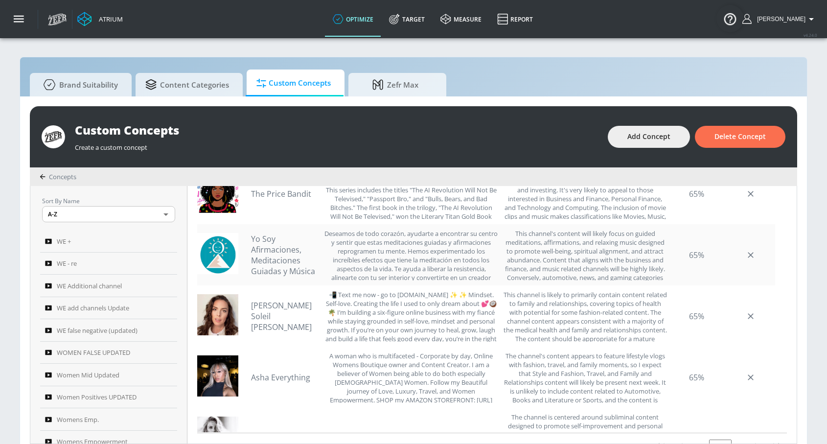
click at [286, 264] on link "Yo Soy Afirmaciones, Meditaciones Guiadas y Música" at bounding box center [285, 254] width 69 height 43
click at [283, 312] on link "[PERSON_NAME] Soleil [PERSON_NAME]" at bounding box center [285, 316] width 69 height 32
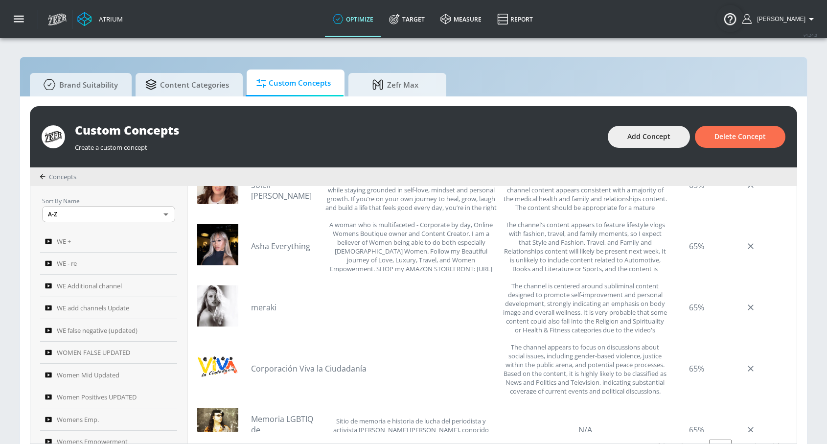
scroll to position [3091, 0]
click at [287, 245] on link "Asha Everything" at bounding box center [285, 245] width 69 height 11
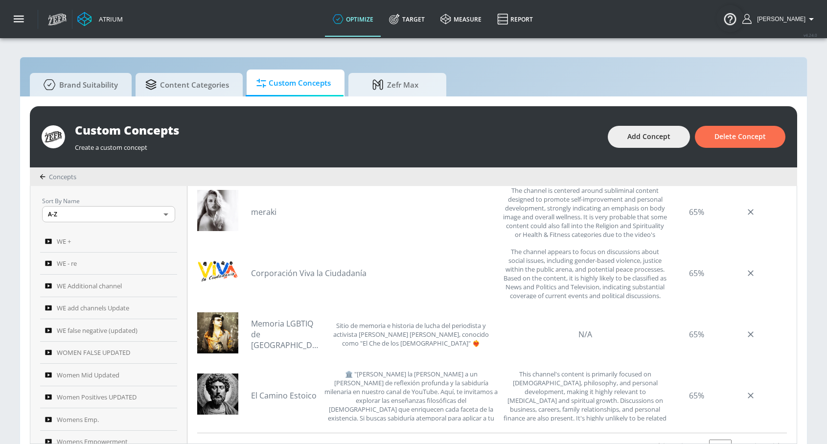
scroll to position [3245, 0]
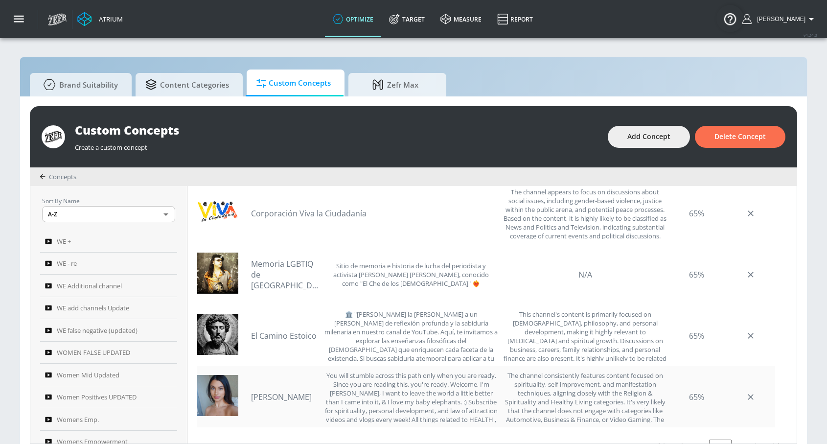
click at [287, 395] on link "[PERSON_NAME]" at bounding box center [285, 397] width 69 height 11
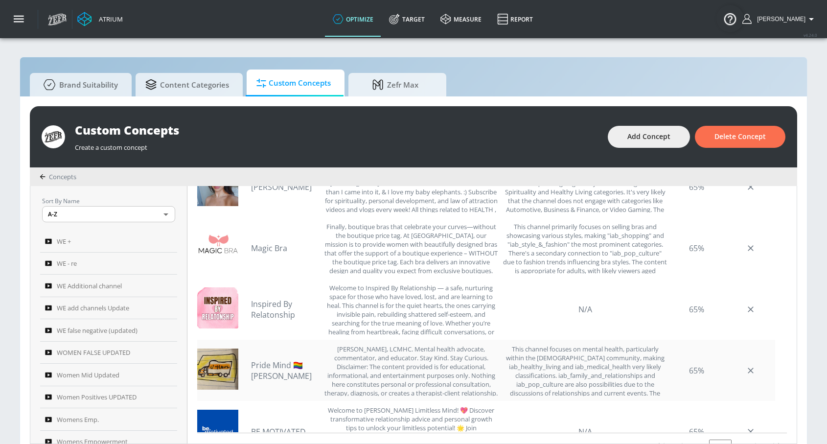
scroll to position [3404, 0]
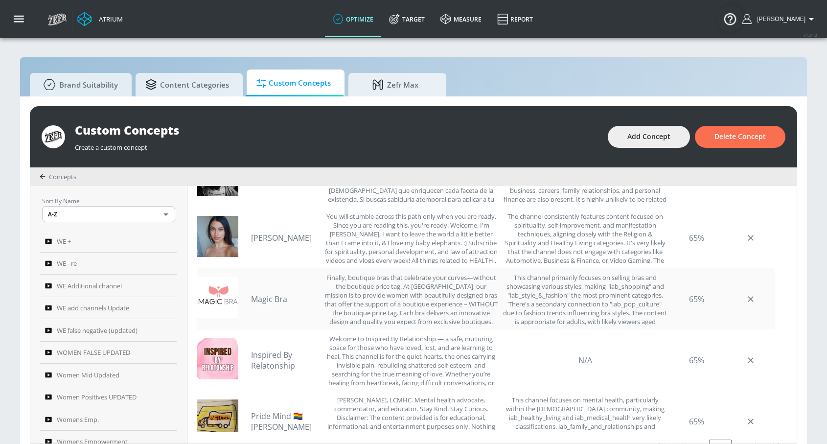
click at [274, 300] on link "Magic Bra" at bounding box center [285, 299] width 69 height 11
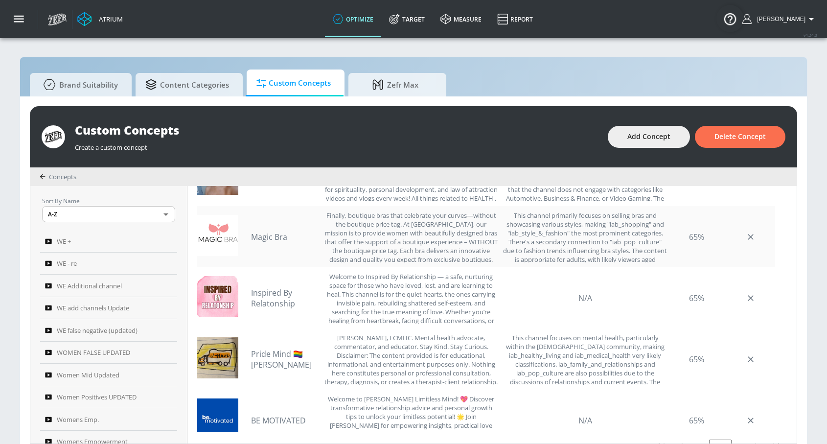
scroll to position [3470, 0]
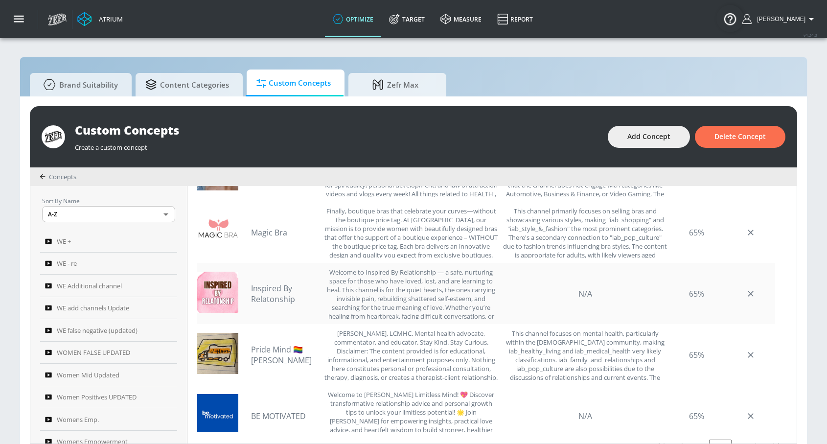
click at [282, 297] on link "Inspired By Relatonship" at bounding box center [285, 294] width 69 height 22
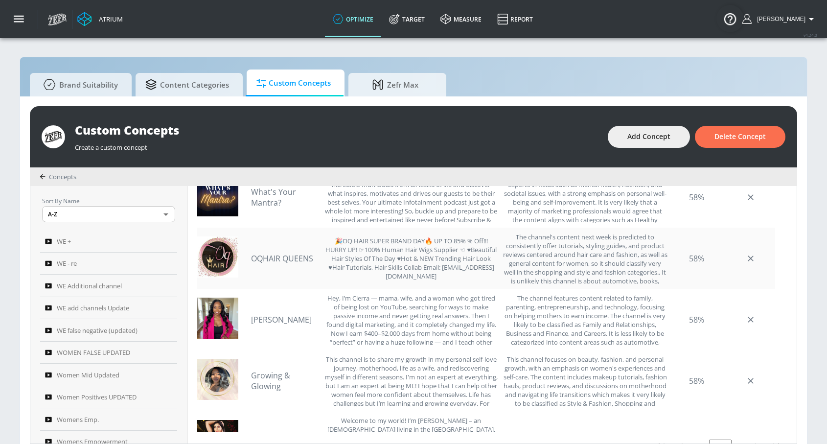
scroll to position [4317, 0]
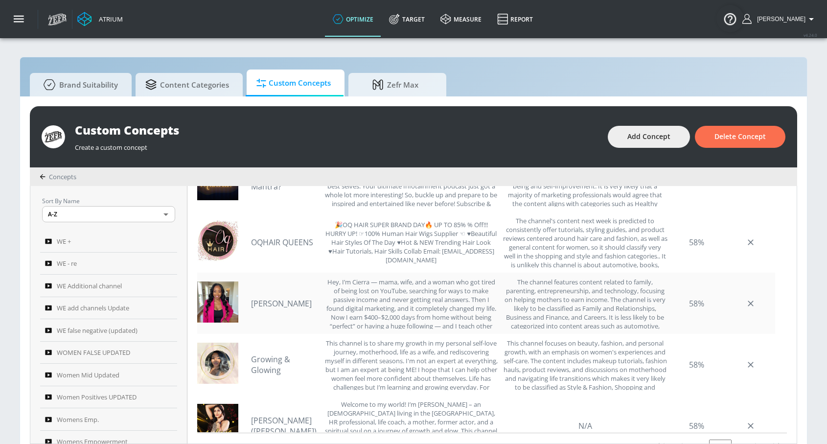
click at [297, 306] on link "[PERSON_NAME]" at bounding box center [285, 303] width 69 height 11
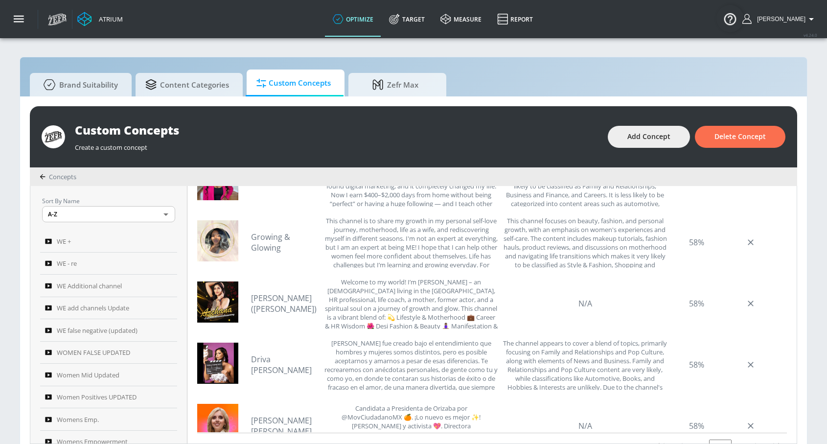
scroll to position [4450, 0]
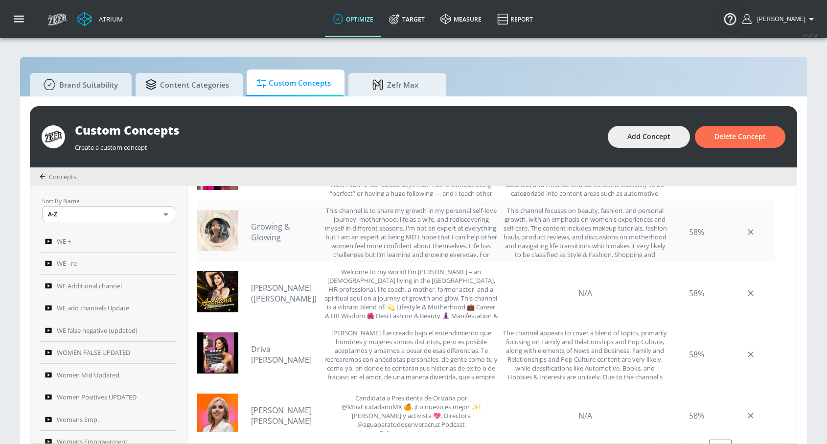
click at [257, 224] on link "Growing & Glowing" at bounding box center [285, 232] width 69 height 22
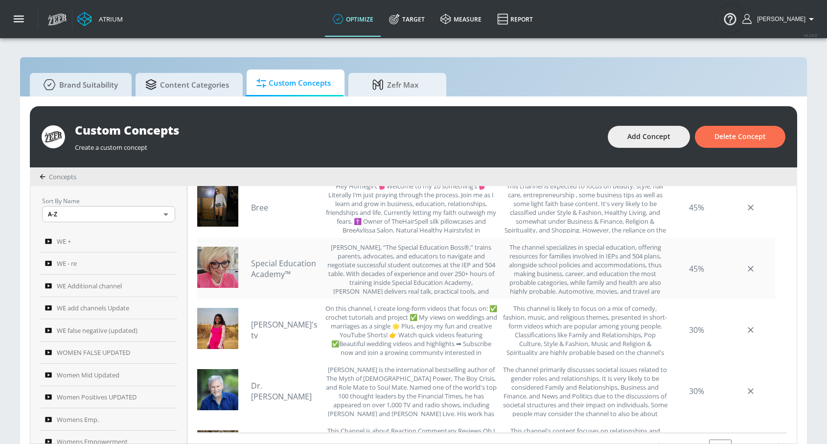
scroll to position [4947, 0]
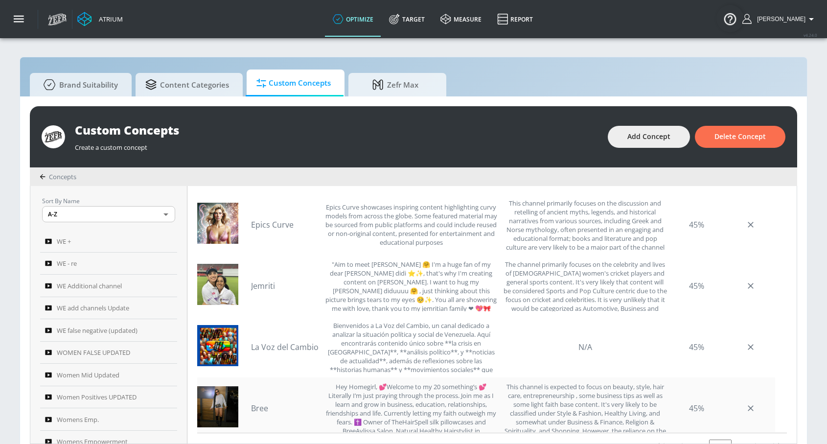
click at [261, 406] on link "Bree" at bounding box center [285, 408] width 69 height 11
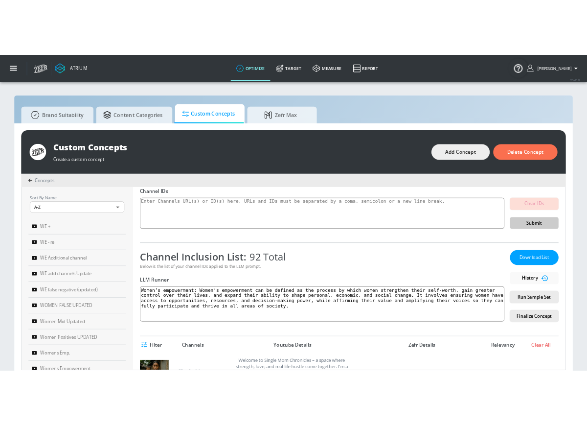
scroll to position [0, 0]
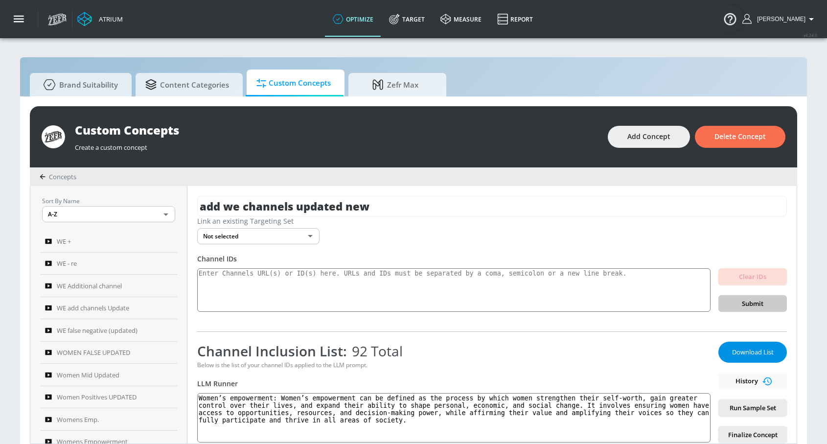
click at [739, 345] on button "Download List" at bounding box center [753, 352] width 69 height 21
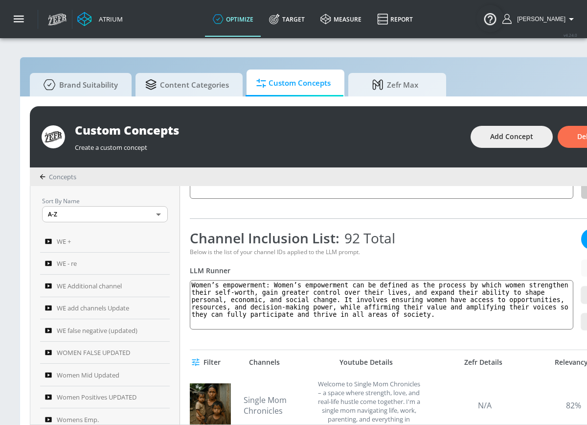
scroll to position [277, 0]
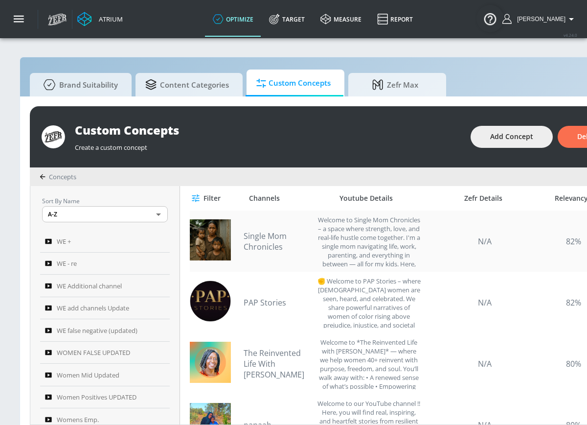
click at [264, 237] on link "Single Mom Chronicles" at bounding box center [278, 242] width 69 height 22
click at [275, 298] on link "PAP Stories" at bounding box center [278, 302] width 69 height 11
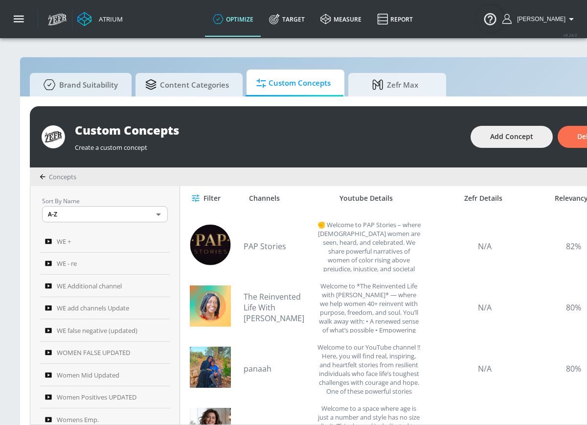
scroll to position [87, 0]
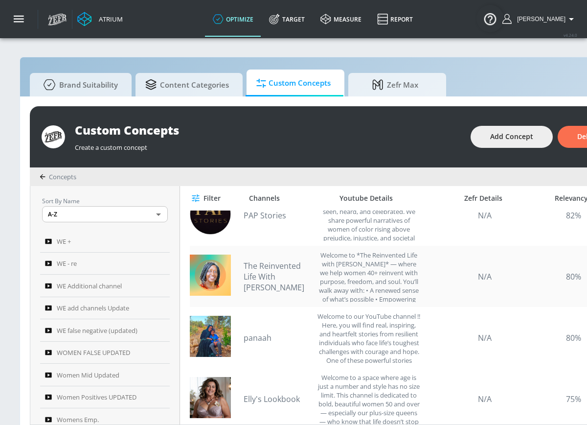
click at [273, 251] on div "The Reinvented Life With [PERSON_NAME] Welcome to *The Reinvented Life with [PE…" at bounding box center [332, 276] width 177 height 51
click at [271, 271] on link "The Reinvented Life With [PERSON_NAME]" at bounding box center [278, 276] width 69 height 32
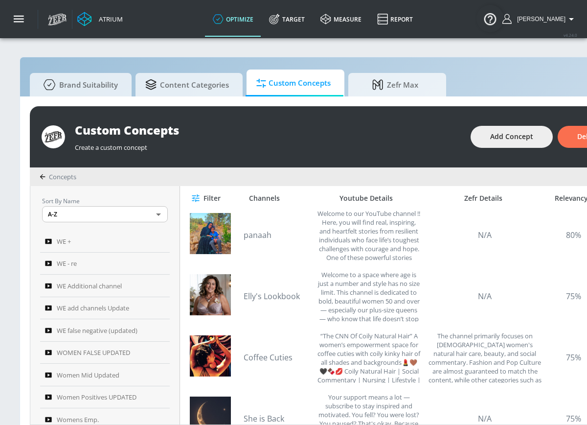
scroll to position [200, 0]
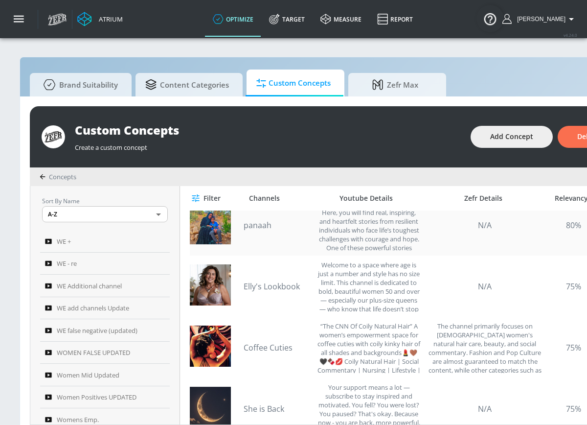
click at [266, 228] on link "panaah" at bounding box center [278, 225] width 69 height 11
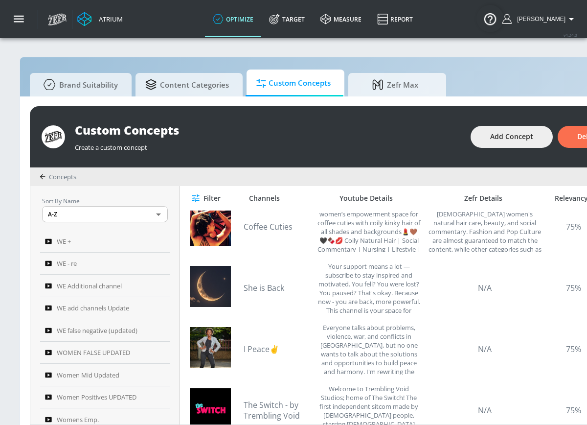
scroll to position [328, 0]
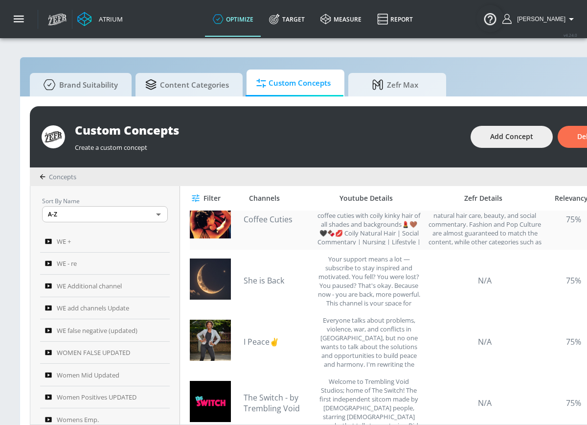
click at [265, 219] on link "Coffee Cuties" at bounding box center [278, 219] width 69 height 11
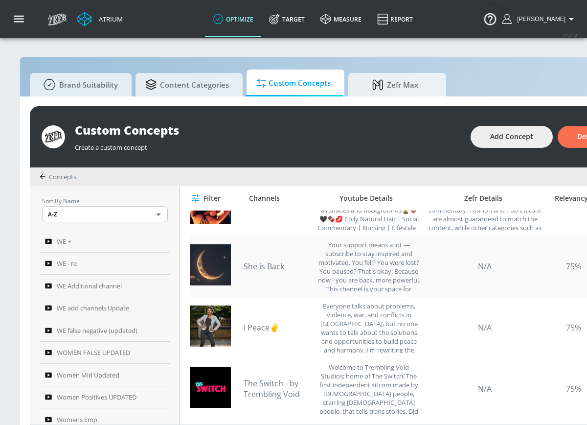
scroll to position [346, 0]
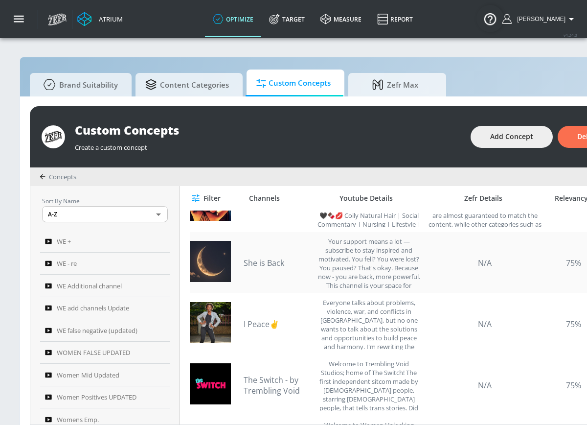
click at [269, 262] on link "She is Back" at bounding box center [278, 262] width 69 height 11
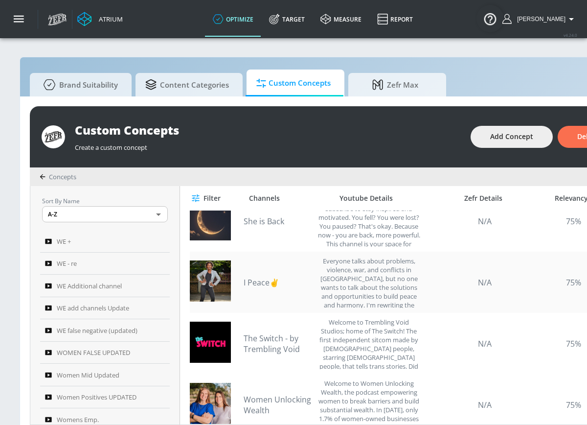
scroll to position [386, 0]
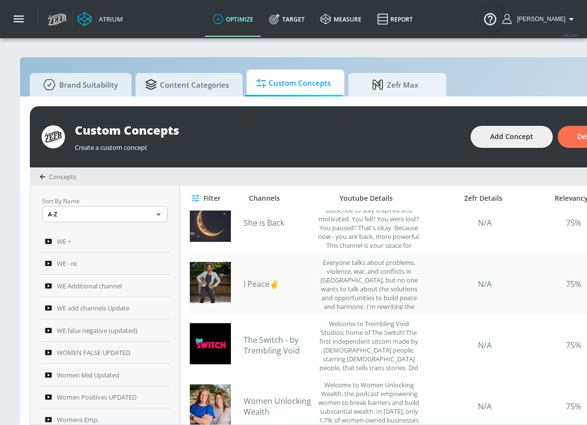
click at [270, 281] on link "I Peace✌" at bounding box center [278, 284] width 69 height 11
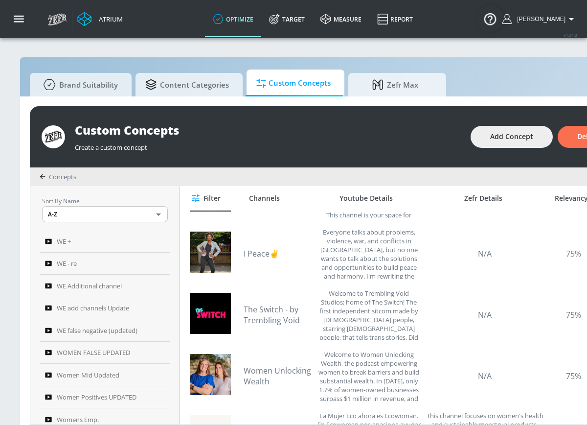
scroll to position [435, 0]
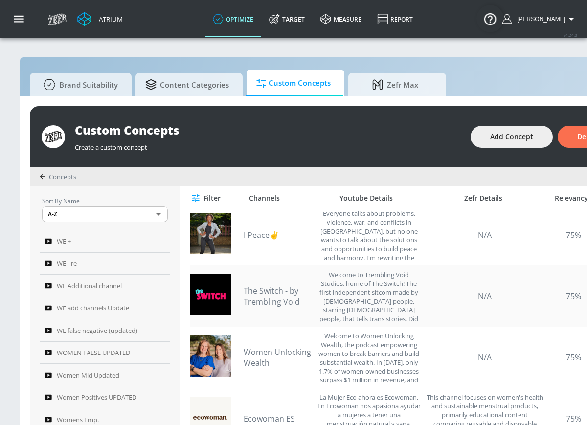
click at [282, 295] on link "The Switch - by Trembling Void" at bounding box center [278, 296] width 69 height 22
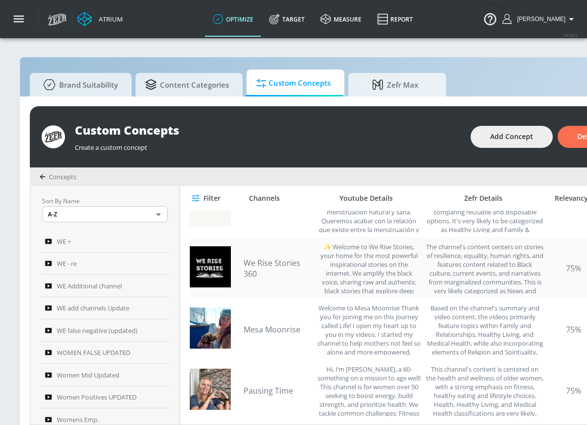
scroll to position [657, 0]
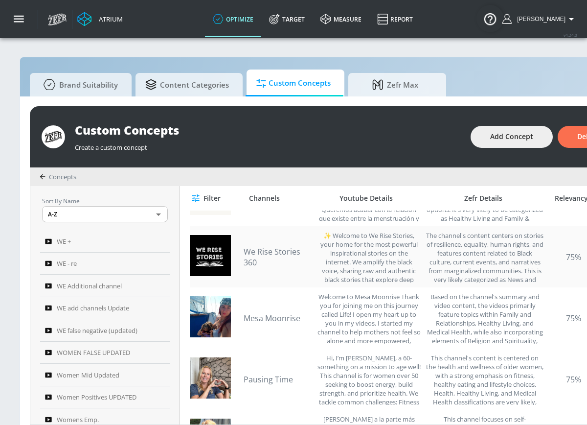
click at [290, 245] on div "We Rise Stories 360 ✨ Welcome to We Rise Stories, your home for the most powerf…" at bounding box center [332, 256] width 177 height 51
click at [268, 260] on link "We Rise Stories 360" at bounding box center [278, 257] width 69 height 22
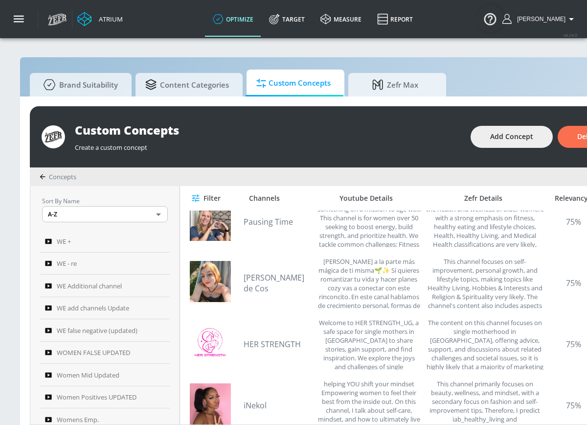
scroll to position [817, 0]
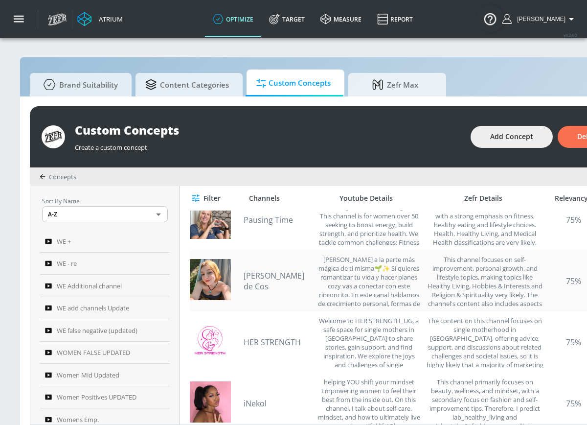
click at [264, 280] on link "[PERSON_NAME] de Cos" at bounding box center [278, 281] width 69 height 22
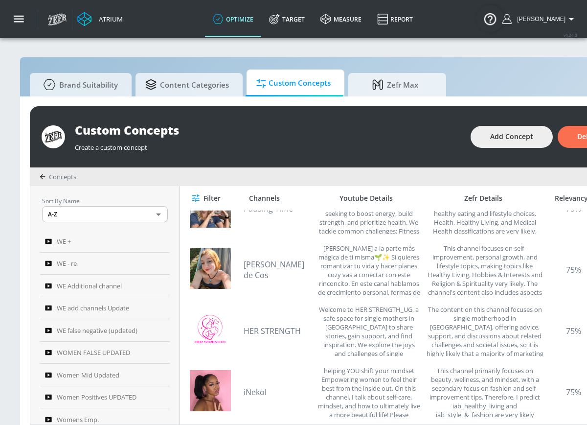
scroll to position [831, 0]
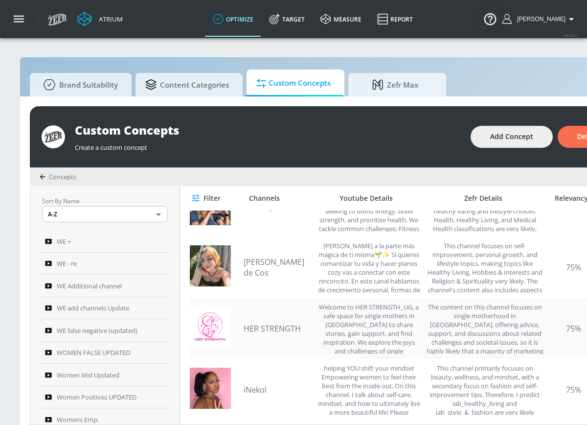
click at [281, 323] on link "HER STRENGTH" at bounding box center [278, 328] width 69 height 11
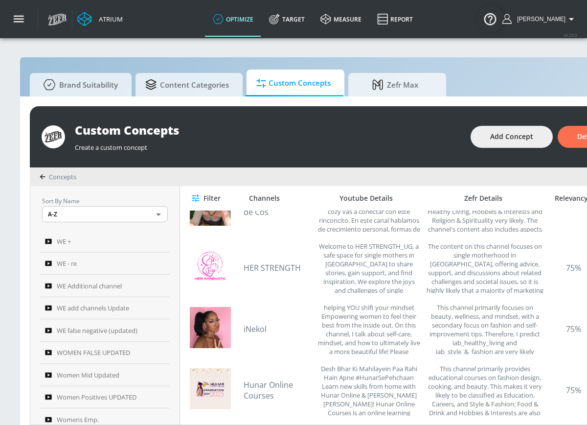
scroll to position [897, 0]
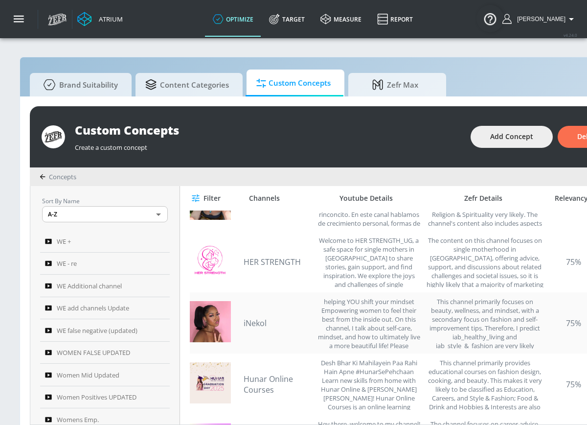
click at [256, 321] on link "iNekol" at bounding box center [278, 323] width 69 height 11
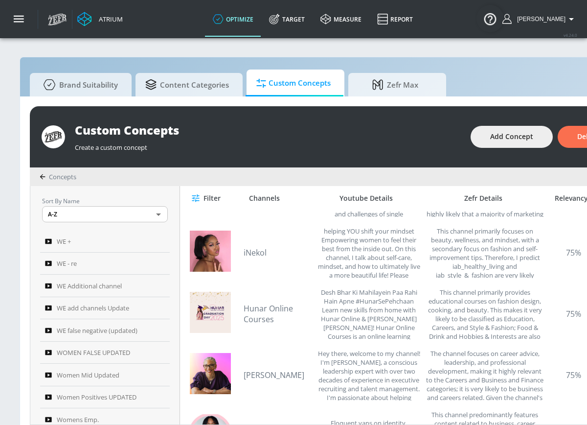
scroll to position [1024, 0]
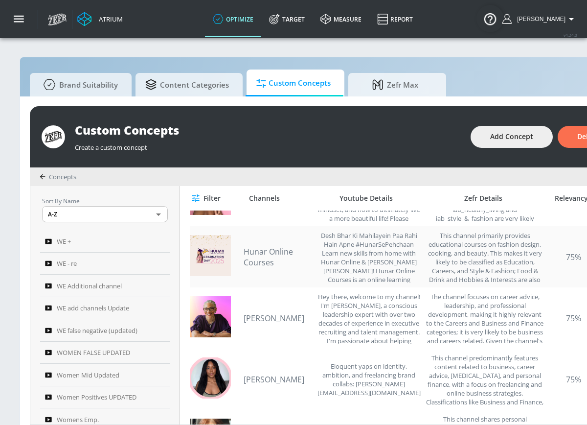
click at [259, 254] on link "Hunar Online Courses" at bounding box center [278, 257] width 69 height 22
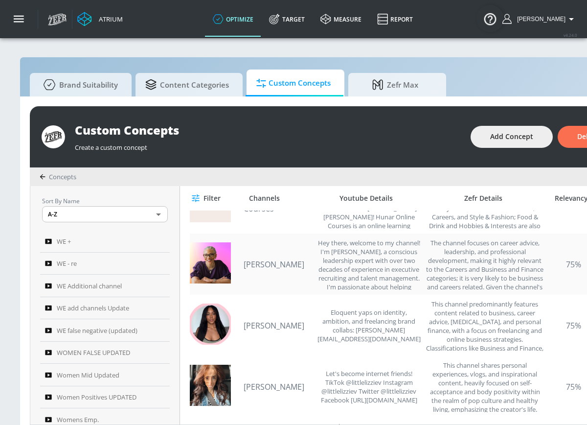
scroll to position [1079, 0]
click at [279, 265] on link "[PERSON_NAME]" at bounding box center [278, 263] width 69 height 11
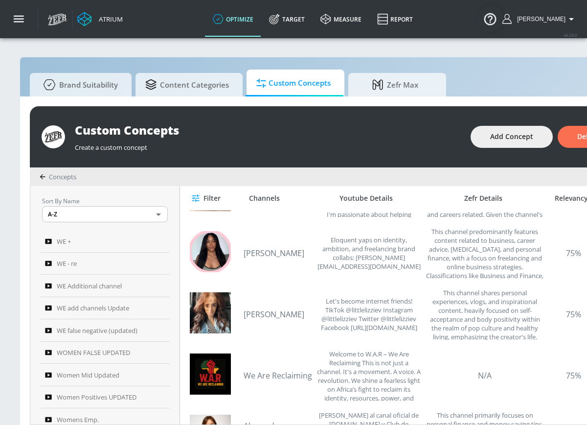
scroll to position [1151, 0]
click at [259, 252] on link "[PERSON_NAME]" at bounding box center [278, 252] width 69 height 11
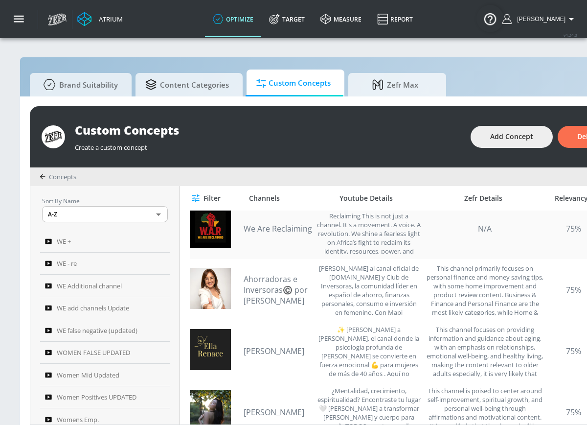
scroll to position [1297, 0]
click at [291, 227] on link "We Are Reclaiming" at bounding box center [278, 229] width 69 height 11
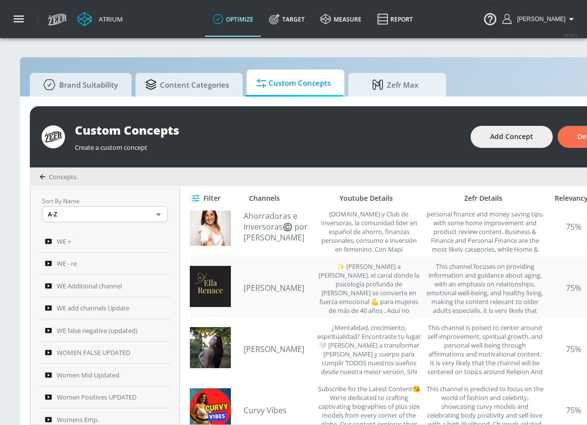
scroll to position [1362, 0]
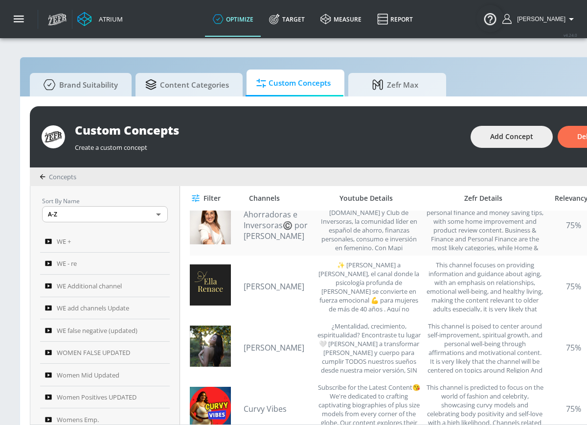
click at [270, 218] on link "Ahorradoras e Inversoras©️ por [PERSON_NAME]" at bounding box center [278, 225] width 69 height 32
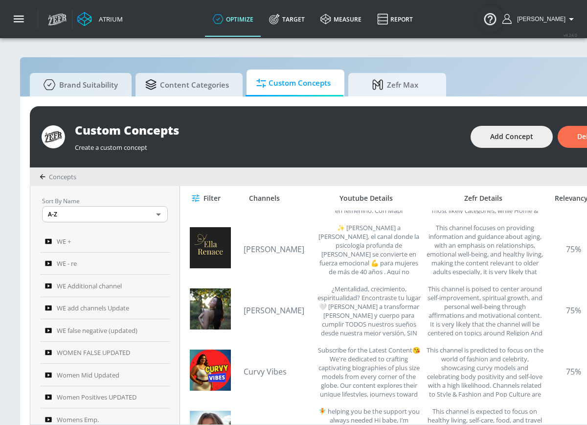
scroll to position [1401, 0]
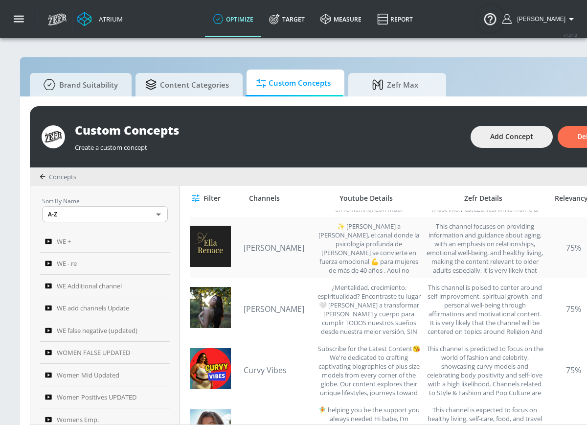
click at [271, 254] on div "[PERSON_NAME] ✨ [PERSON_NAME] a [PERSON_NAME], el canal donde la psicología pro…" at bounding box center [332, 247] width 177 height 51
click at [274, 248] on link "[PERSON_NAME]" at bounding box center [278, 247] width 69 height 11
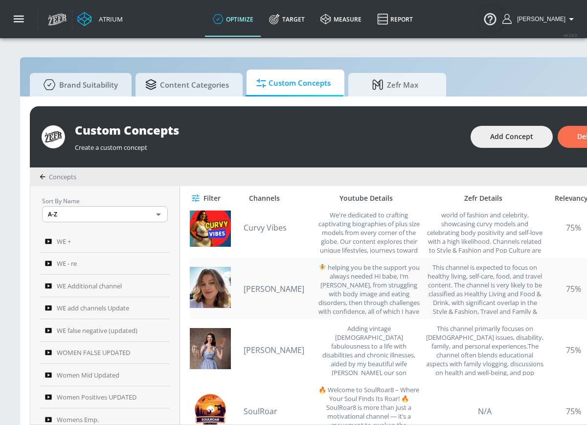
scroll to position [1544, 0]
click at [263, 288] on link "[PERSON_NAME]" at bounding box center [278, 288] width 69 height 11
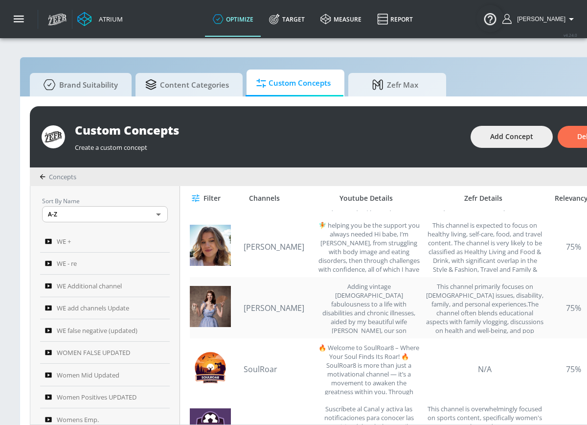
scroll to position [1600, 0]
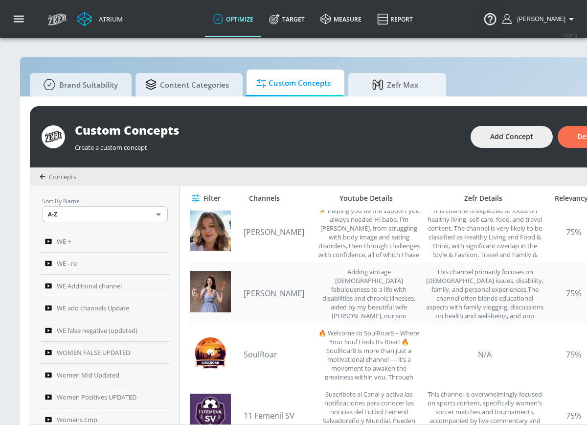
click at [274, 289] on link "[PERSON_NAME]" at bounding box center [278, 293] width 69 height 11
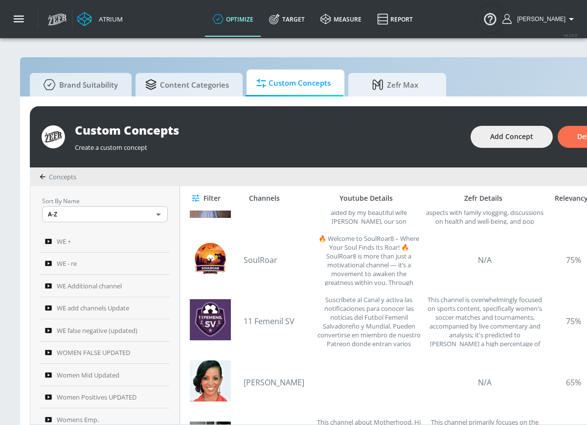
scroll to position [1712, 0]
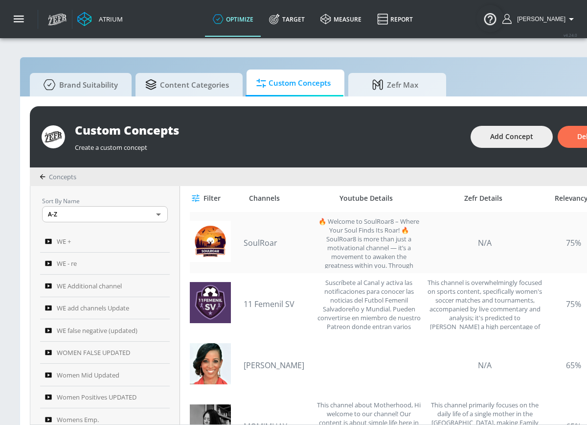
click at [268, 238] on link "SoulRoar" at bounding box center [278, 242] width 69 height 11
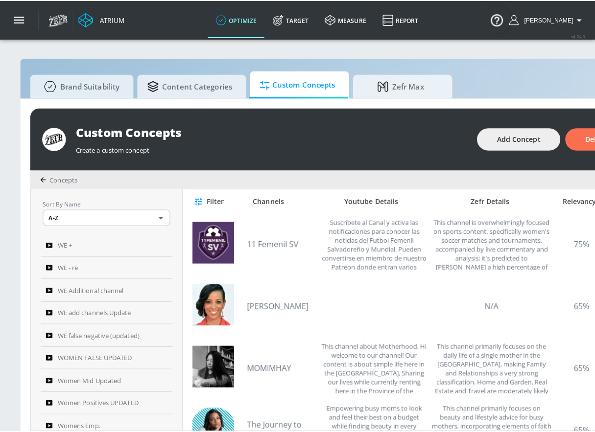
scroll to position [1775, 0]
